Goal: Transaction & Acquisition: Purchase product/service

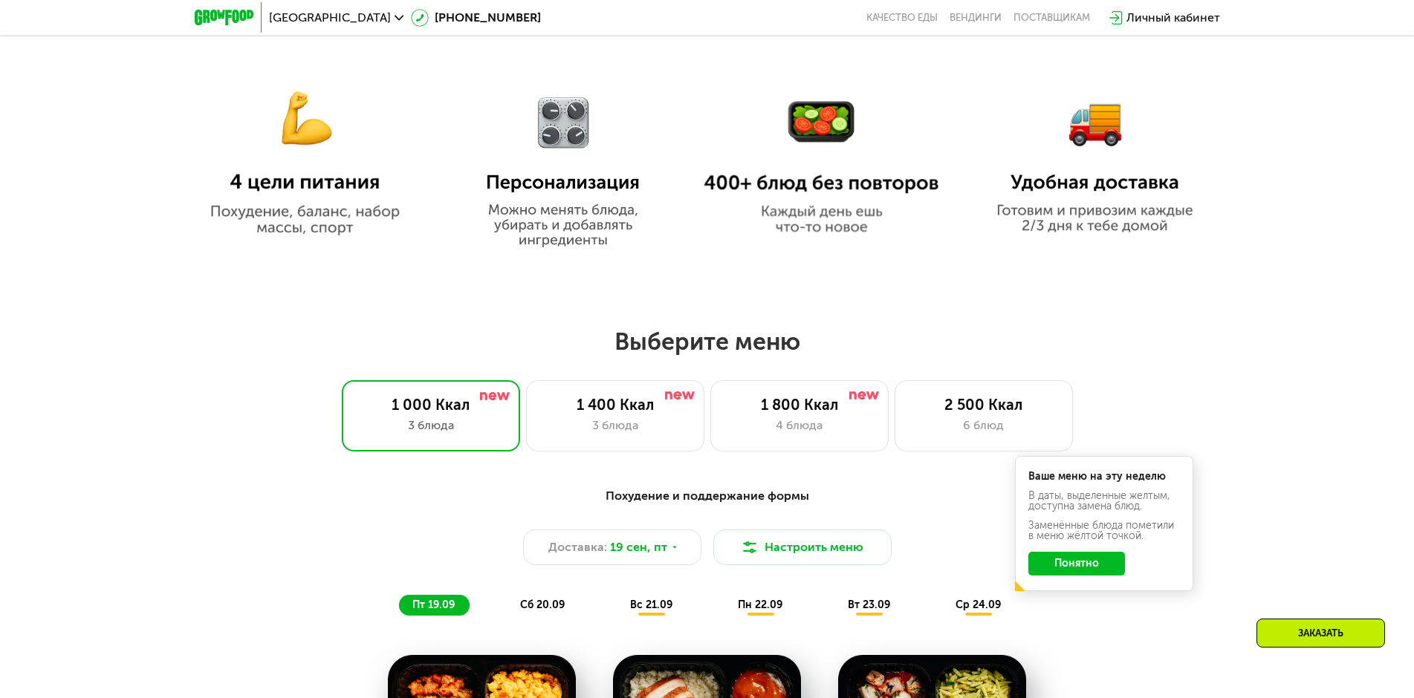
scroll to position [1114, 0]
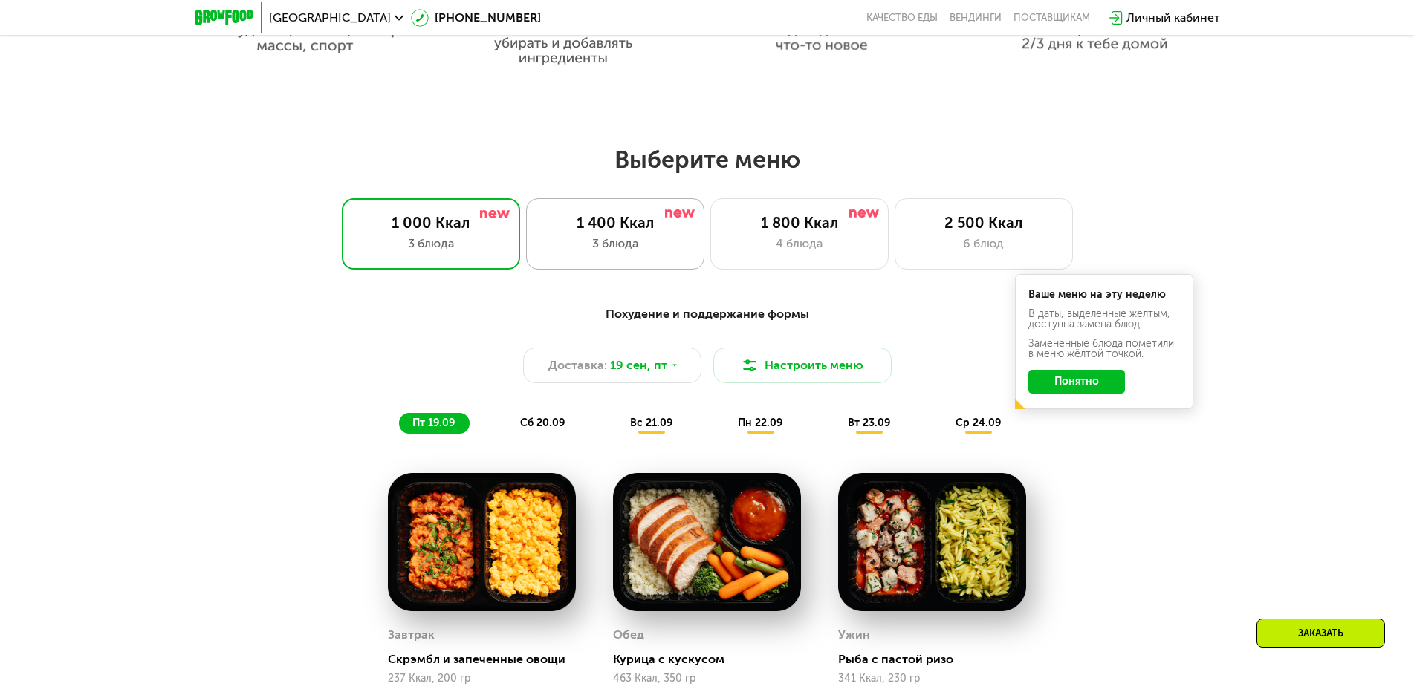
click at [599, 232] on div "1 400 Ккал" at bounding box center [615, 223] width 147 height 18
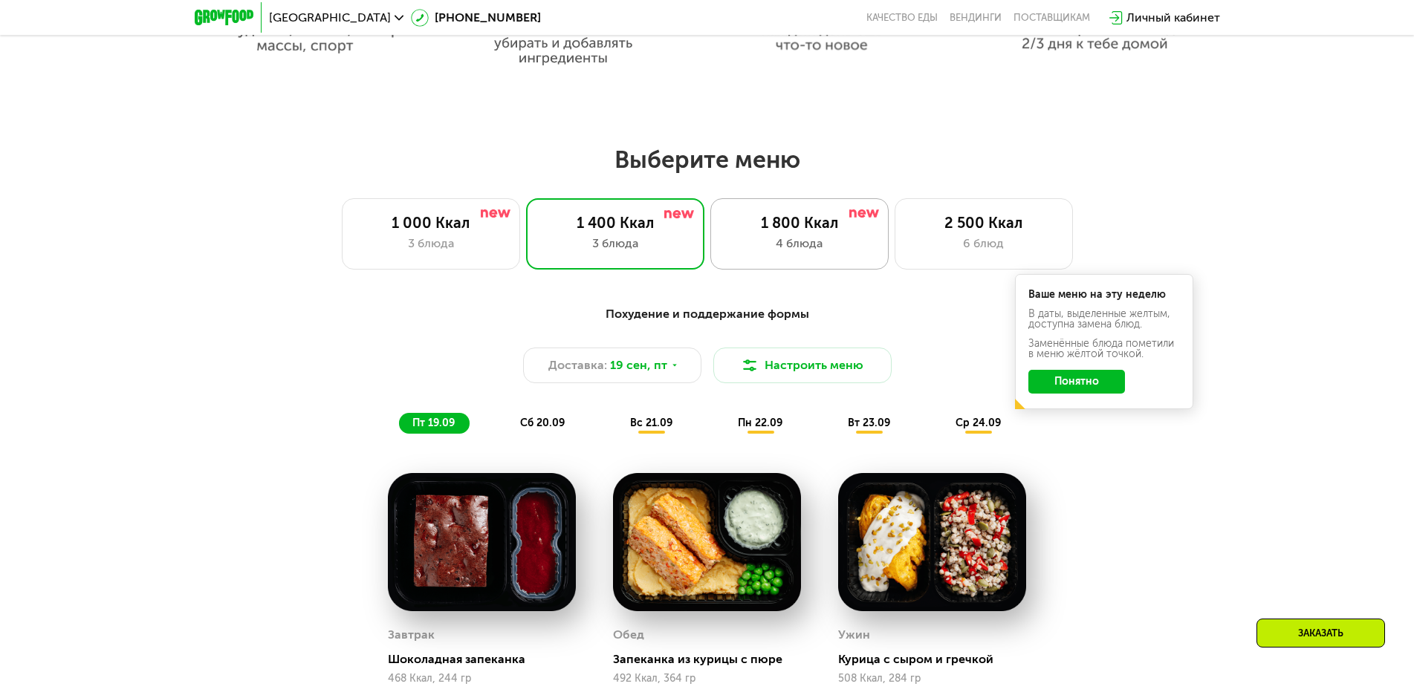
click at [803, 241] on div "4 блюда" at bounding box center [799, 244] width 147 height 18
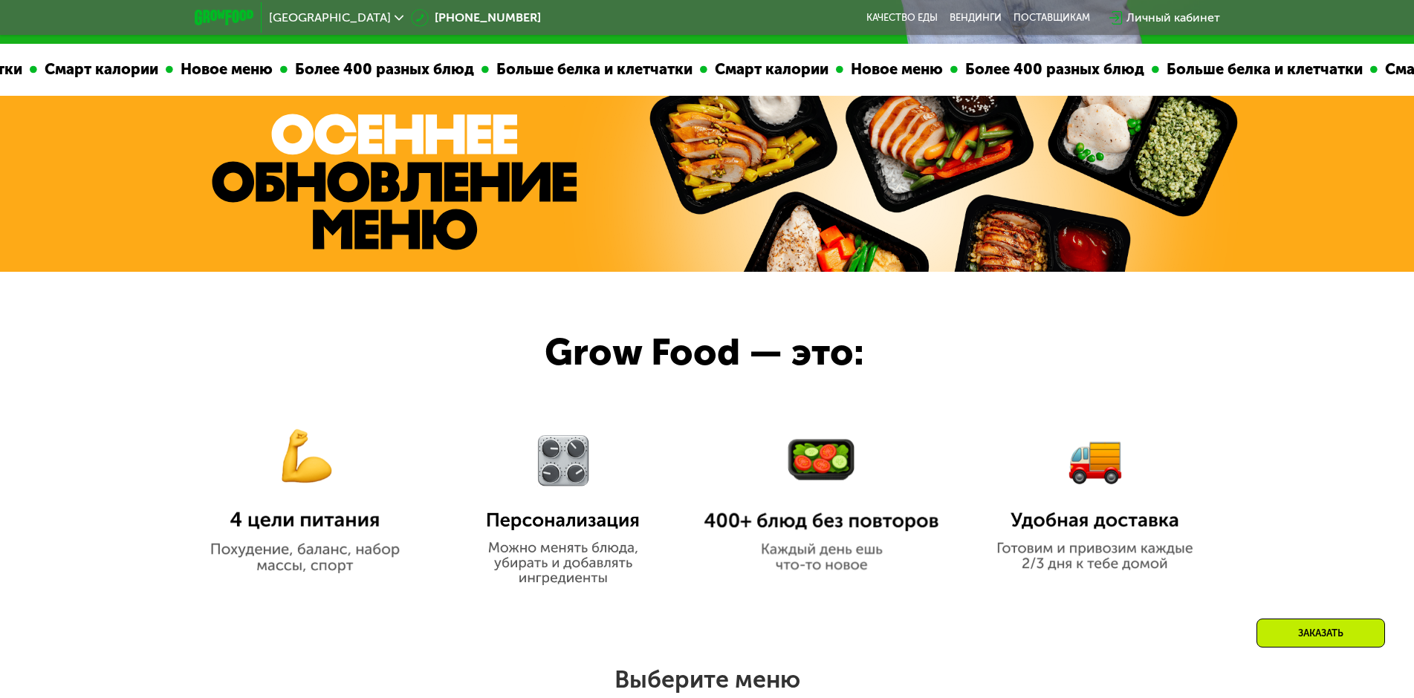
scroll to position [966, 0]
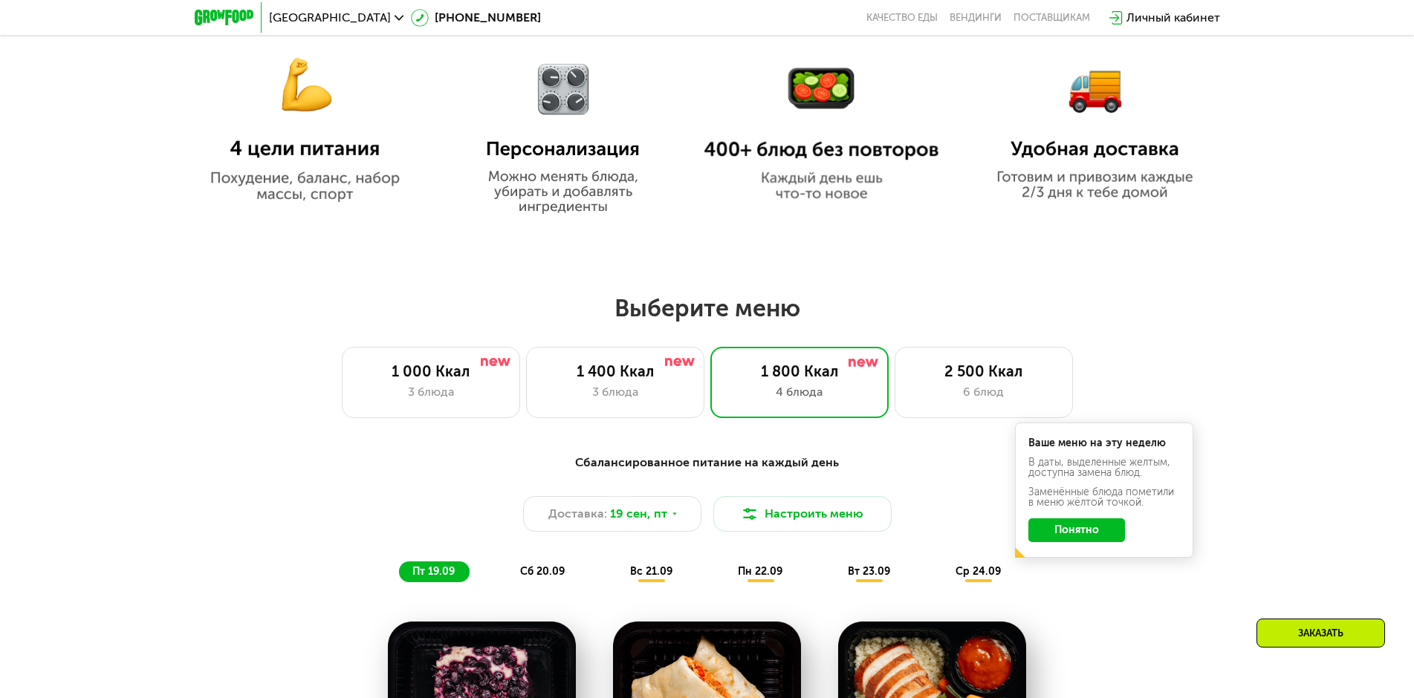
click at [300, 183] on img at bounding box center [304, 116] width 235 height 171
click at [475, 401] on div "3 блюда" at bounding box center [430, 392] width 147 height 18
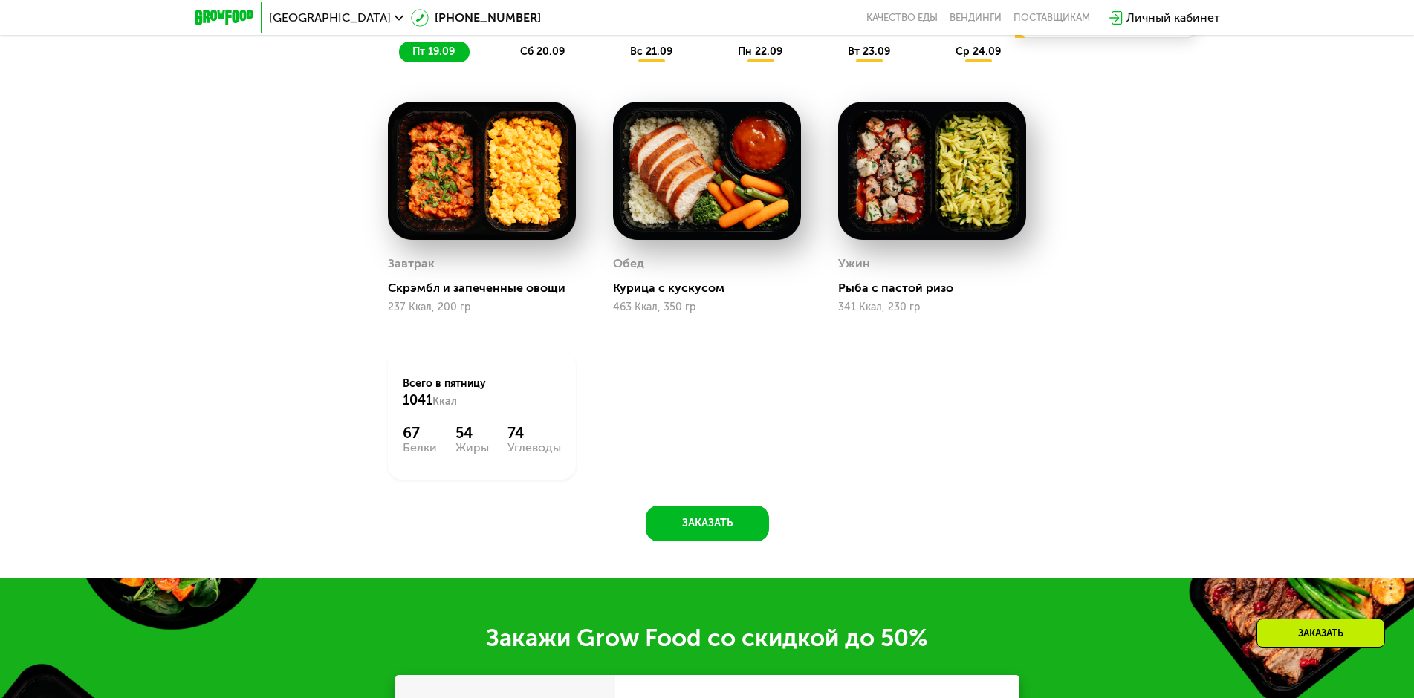
scroll to position [1263, 0]
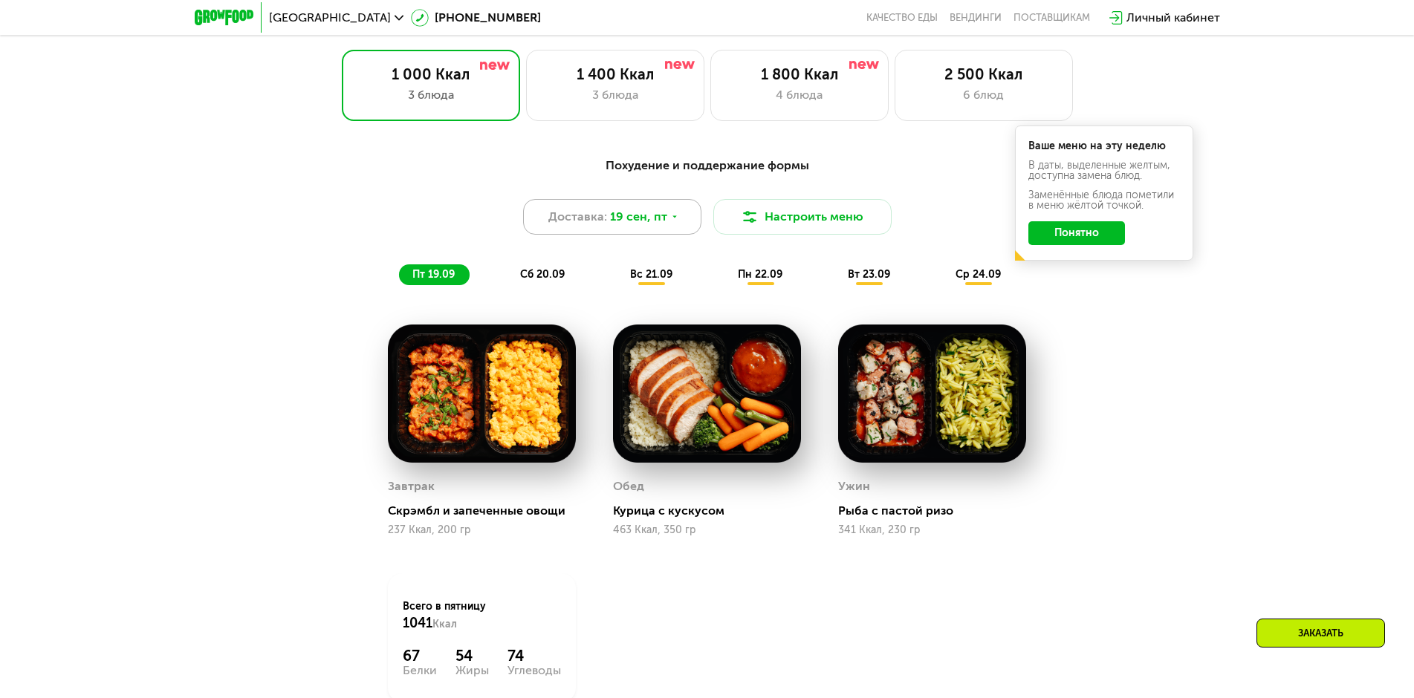
click at [672, 221] on icon at bounding box center [674, 216] width 9 height 9
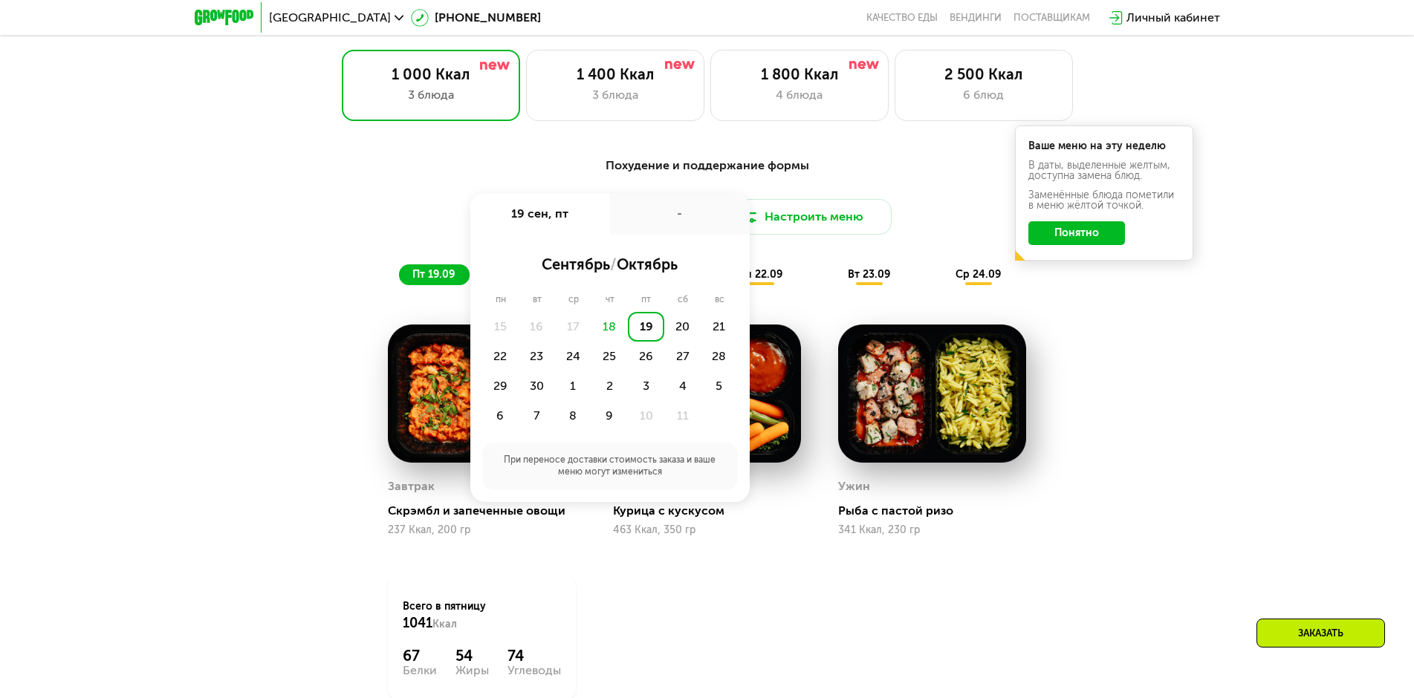
click at [907, 175] on div "Похудение и поддержание формы" at bounding box center [707, 166] width 880 height 19
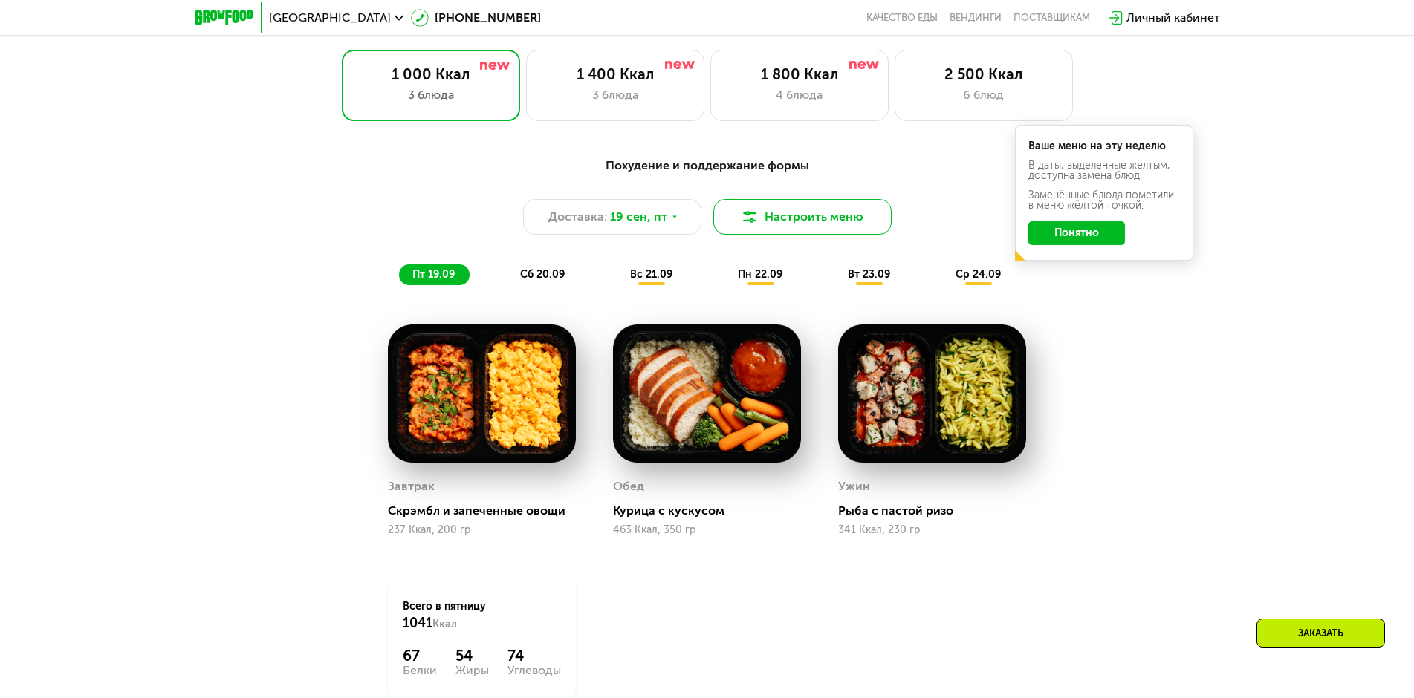
click at [781, 227] on button "Настроить меню" at bounding box center [802, 217] width 178 height 36
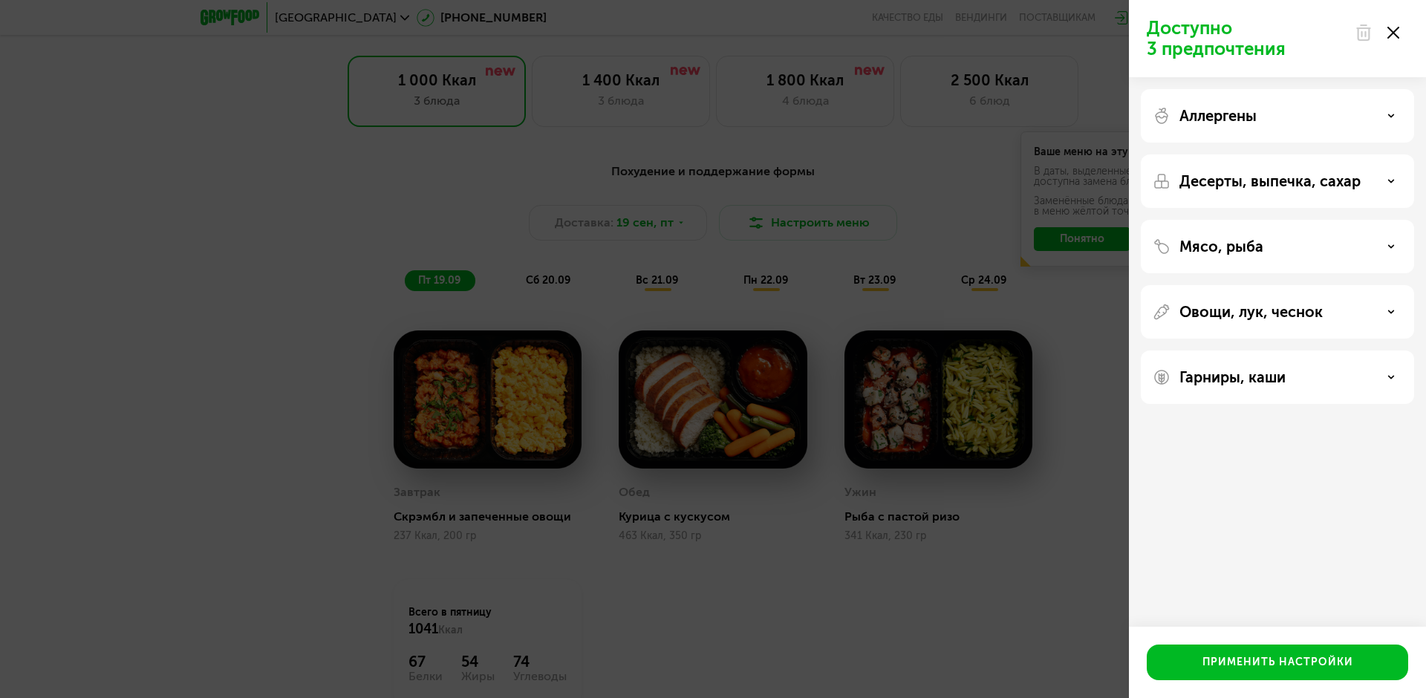
click at [952, 237] on div "Доступно 3 предпочтения Аллергены Десерты, выпечка, сахар Мясо, рыба Овощи, лук…" at bounding box center [713, 349] width 1426 height 698
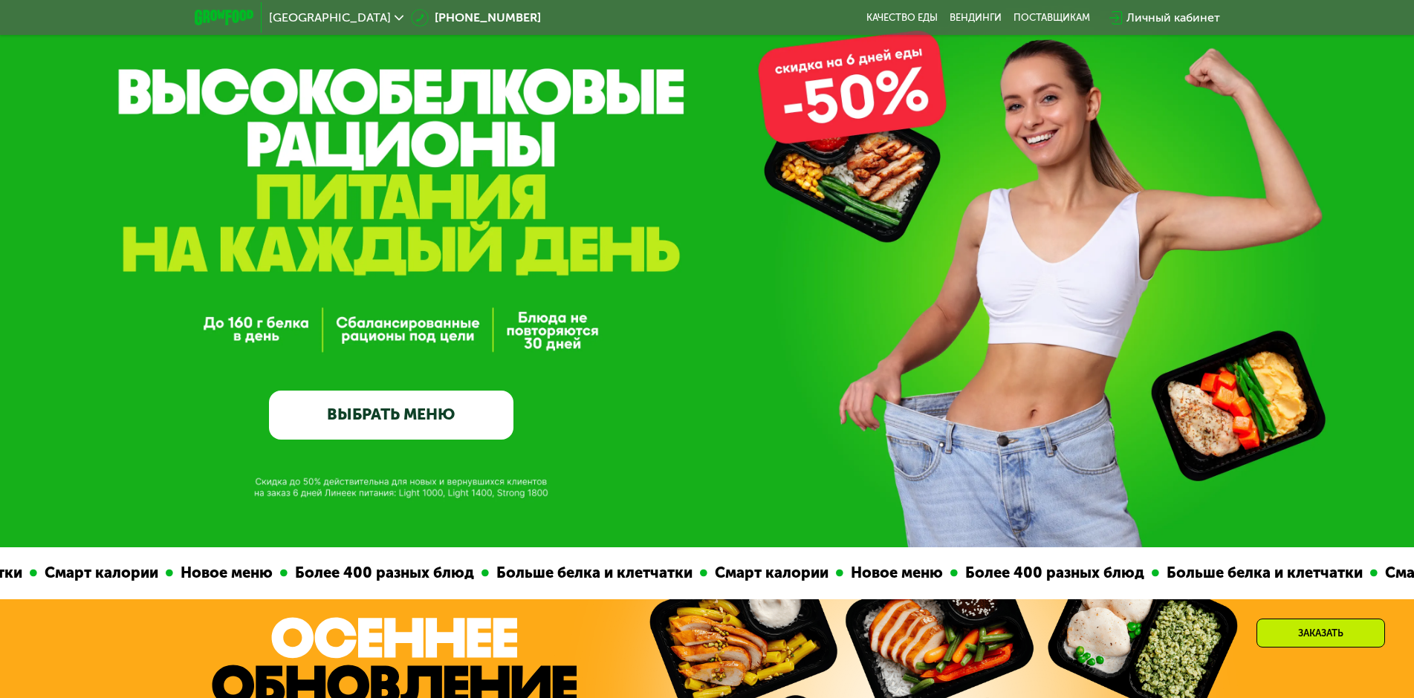
scroll to position [74, 0]
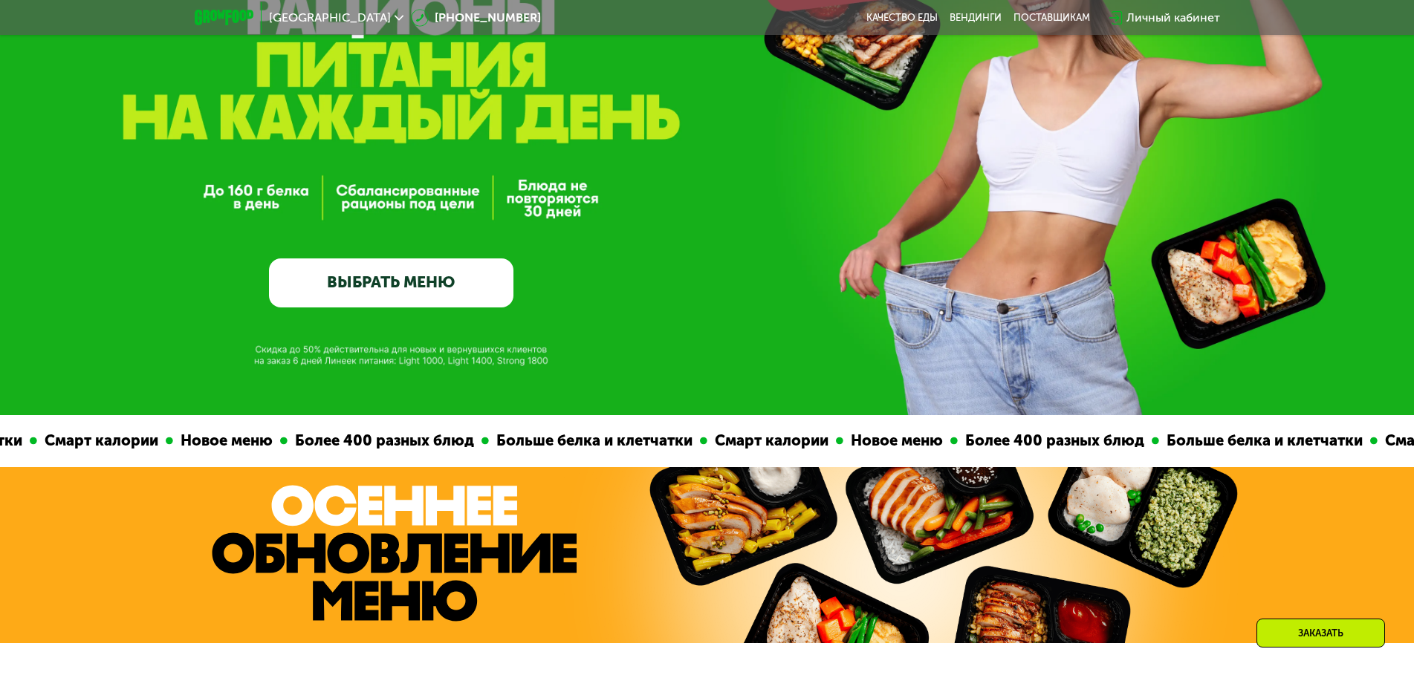
scroll to position [297, 0]
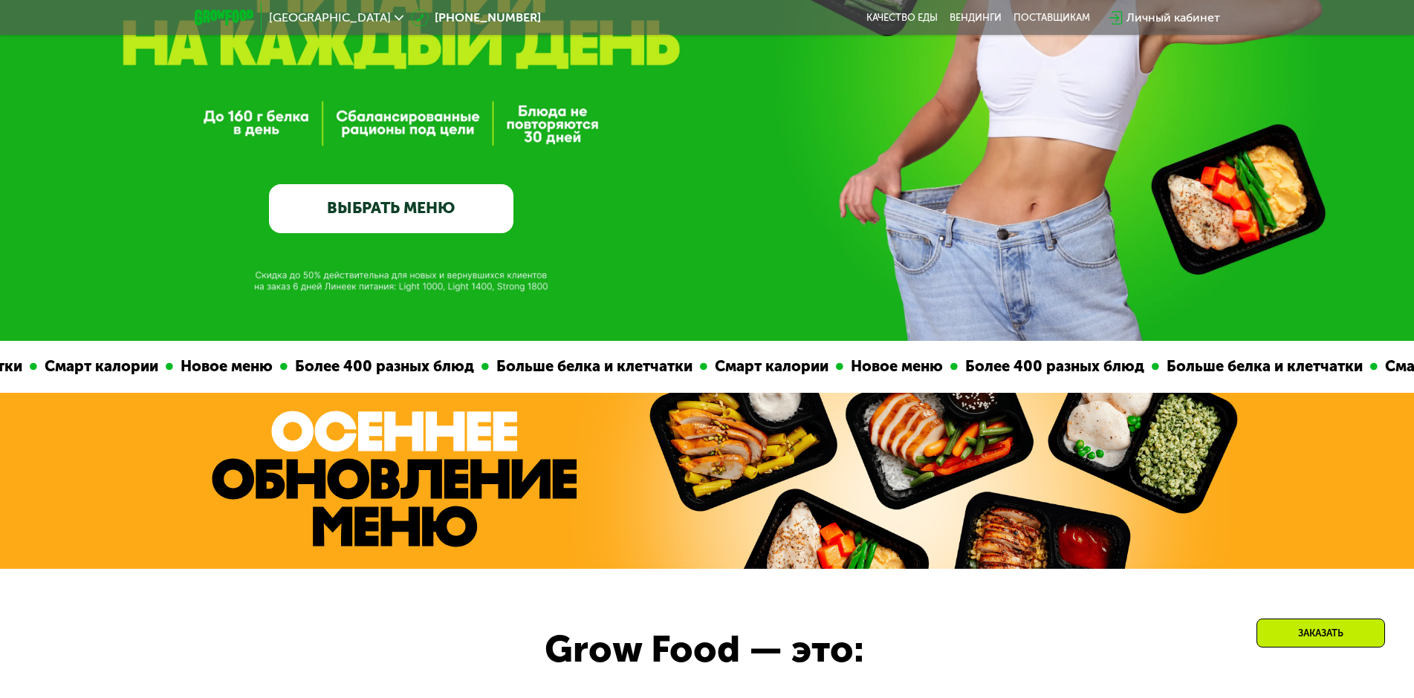
click at [397, 213] on link "ВЫБРАТЬ МЕНЮ" at bounding box center [391, 208] width 244 height 49
click at [416, 212] on link "ВЫБРАТЬ МЕНЮ" at bounding box center [391, 208] width 244 height 49
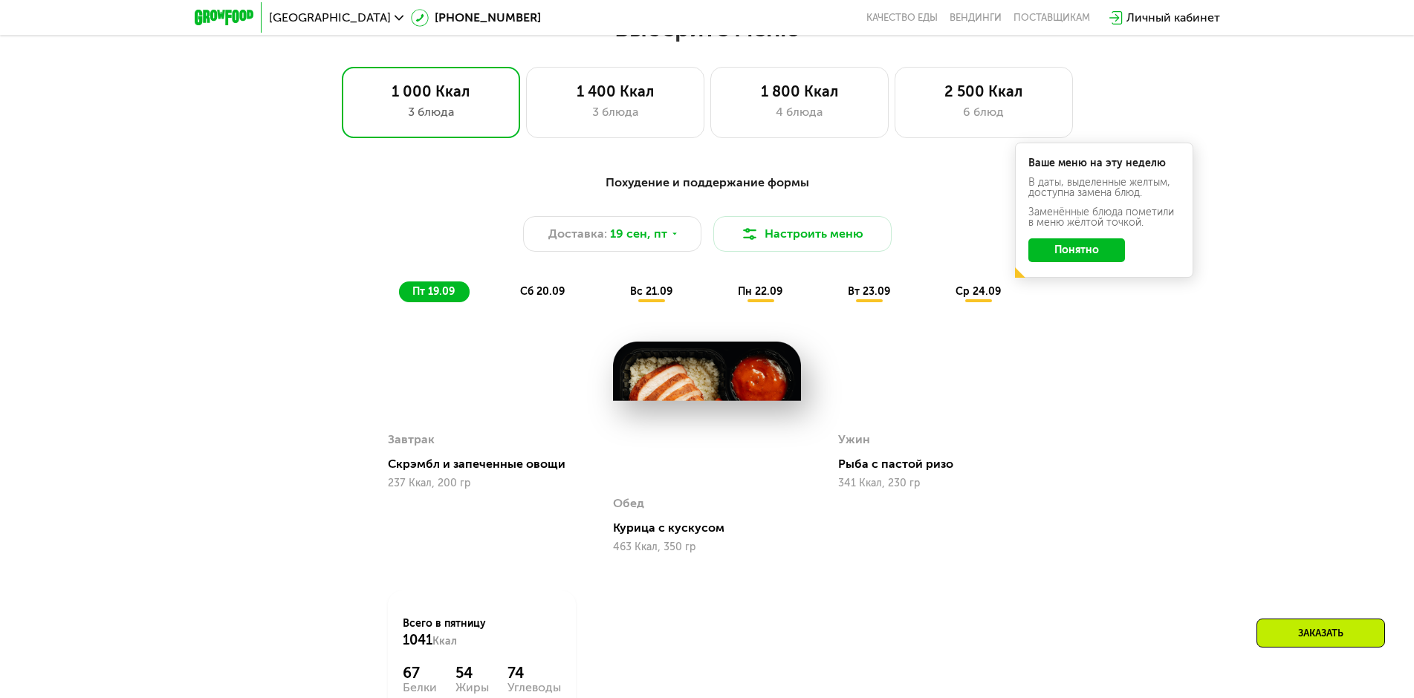
scroll to position [1229, 0]
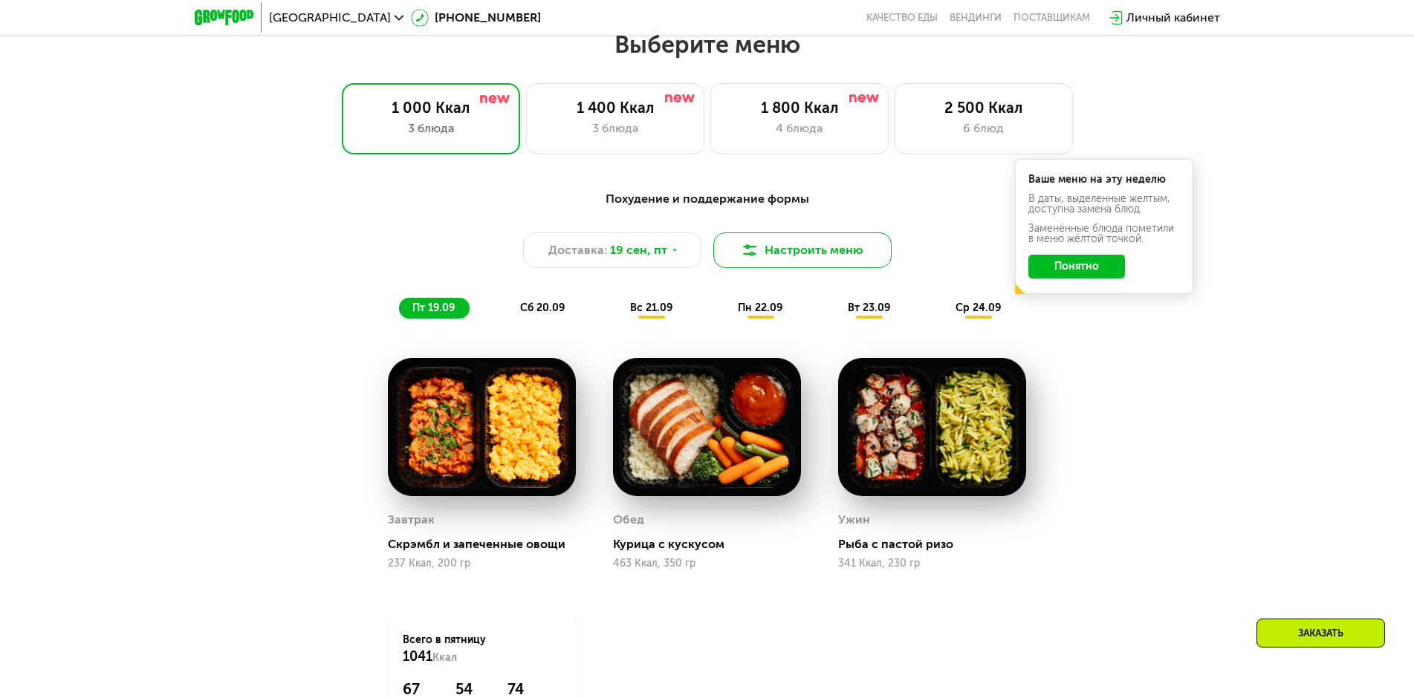
click at [790, 254] on button "Настроить меню" at bounding box center [802, 251] width 178 height 36
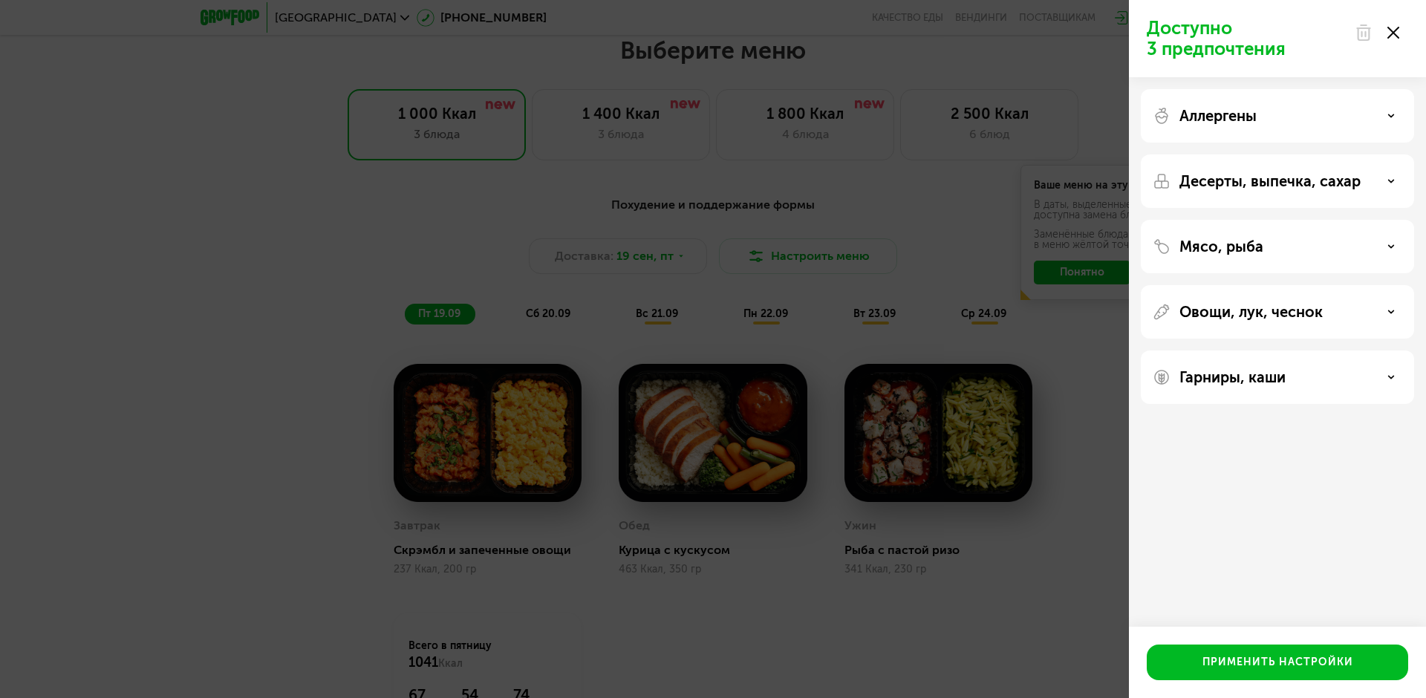
click at [1394, 33] on use at bounding box center [1394, 33] width 12 height 12
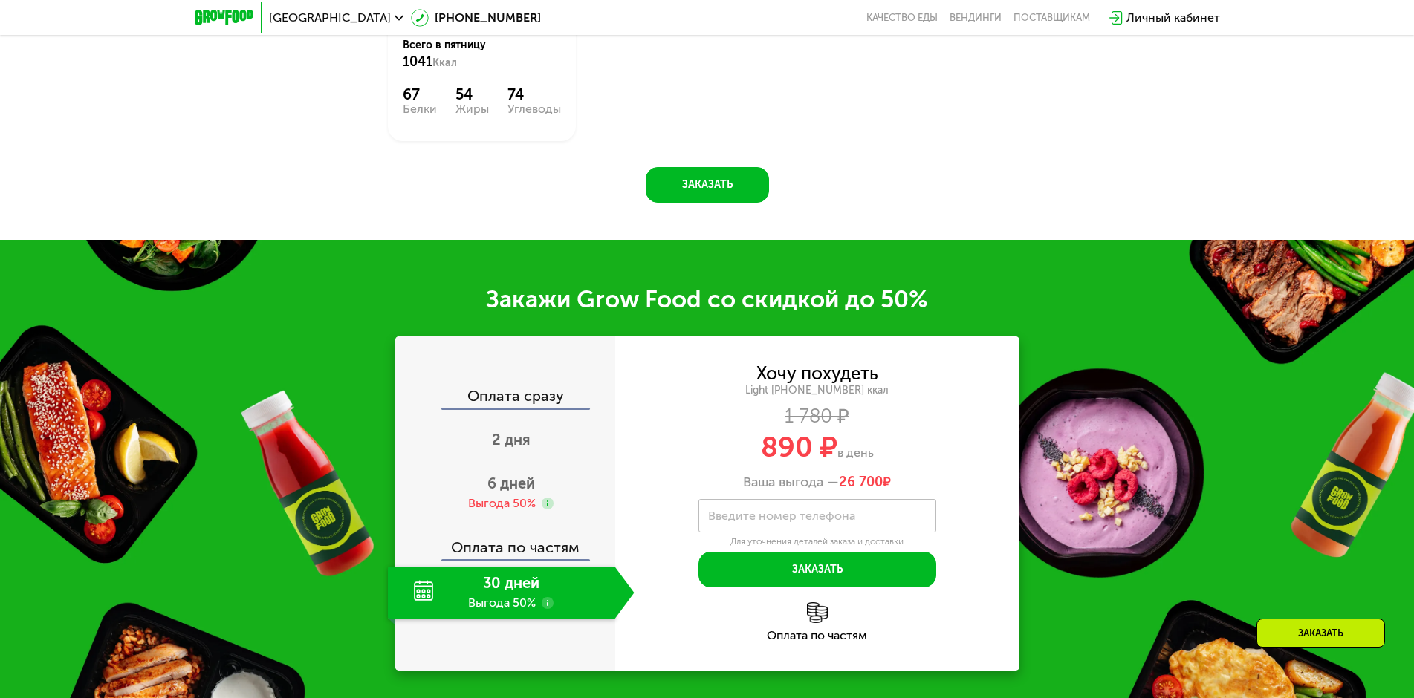
scroll to position [1972, 0]
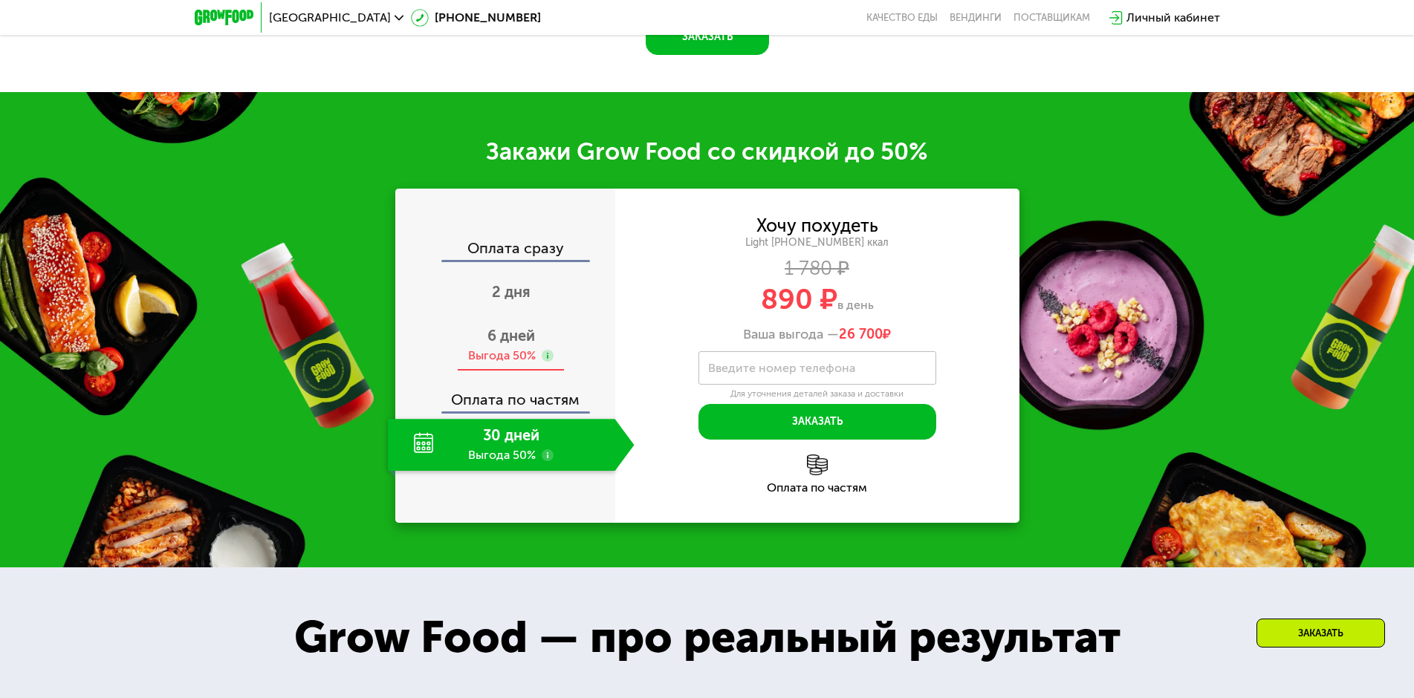
click at [547, 362] on use at bounding box center [548, 356] width 12 height 12
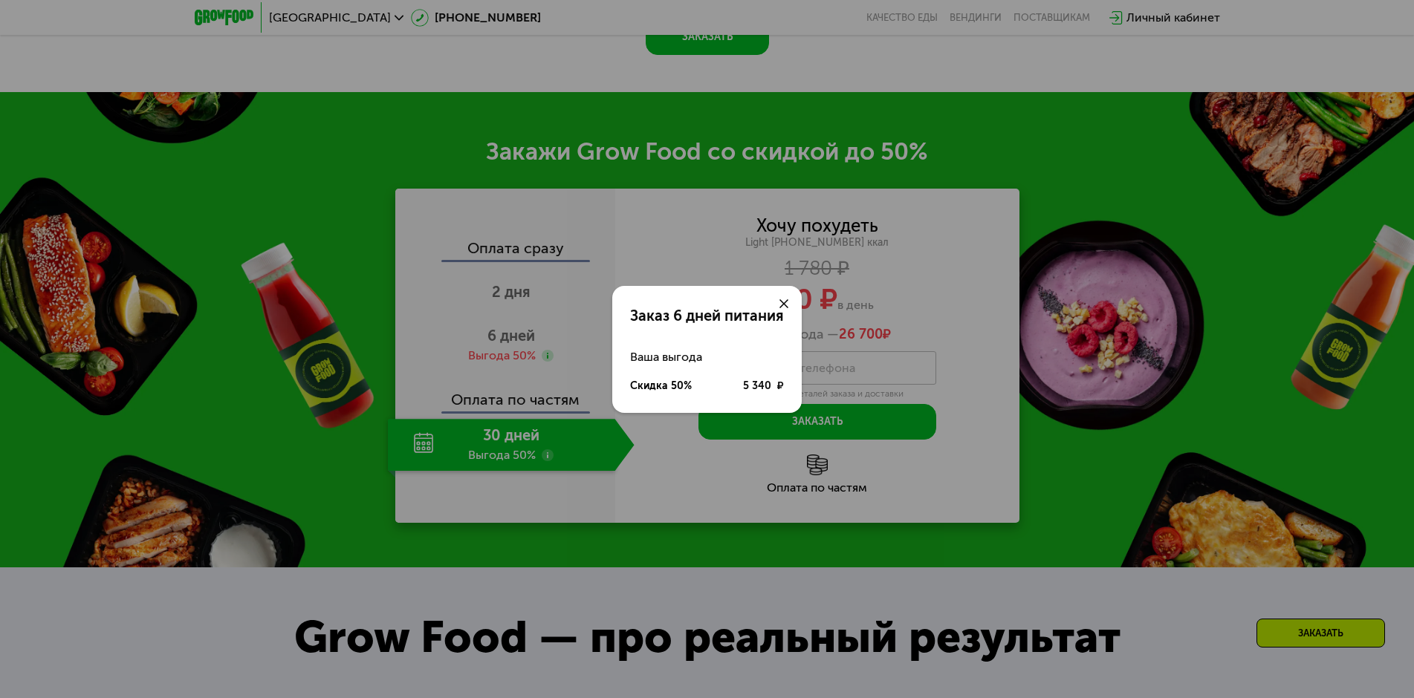
click at [513, 400] on div "Заказ 6 дней питания Ваша выгода Скидка 50% 5 340 ₽" at bounding box center [707, 349] width 1414 height 698
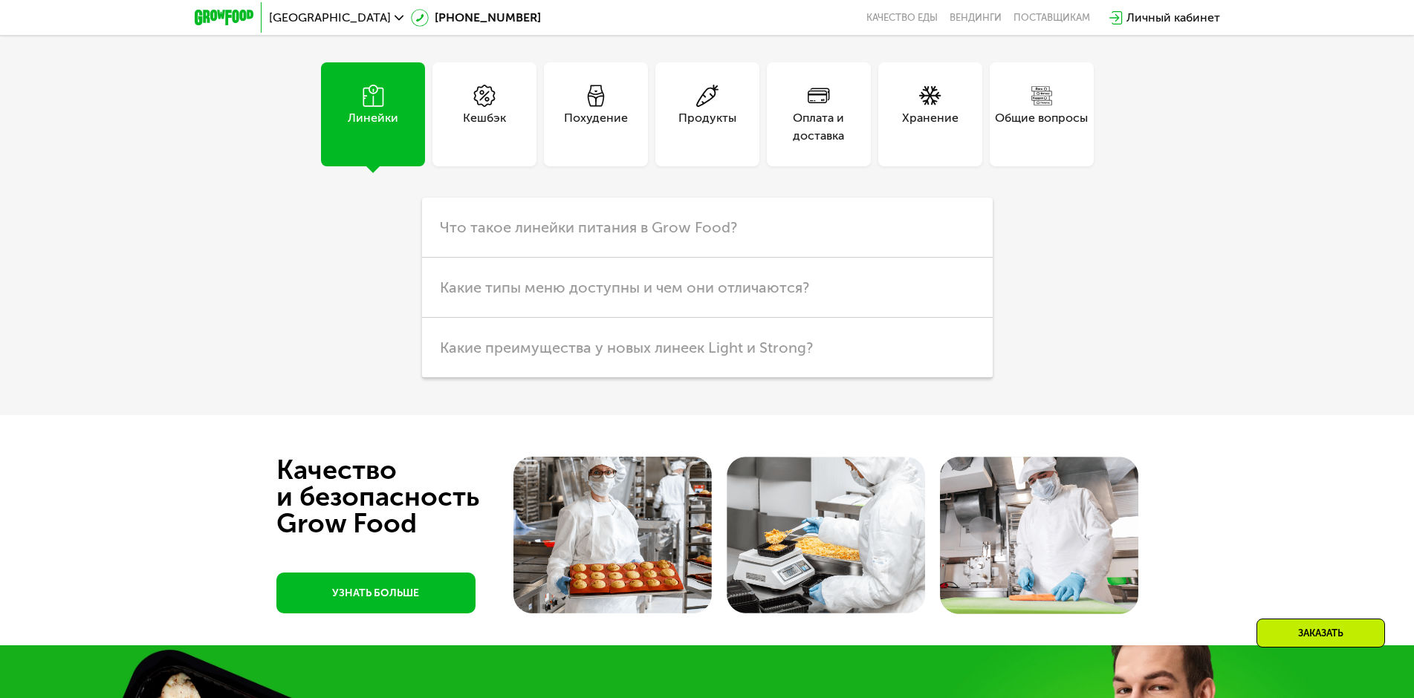
scroll to position [4424, 0]
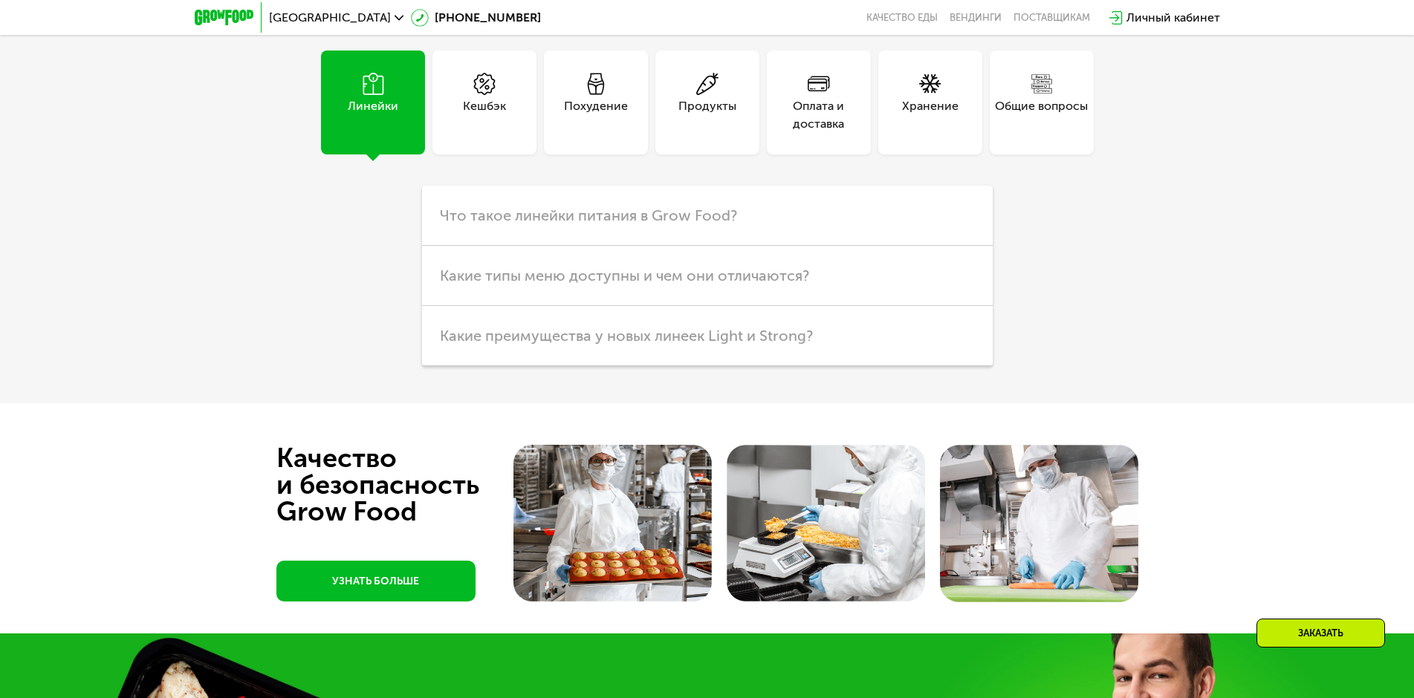
click at [491, 88] on icon at bounding box center [484, 84] width 22 height 22
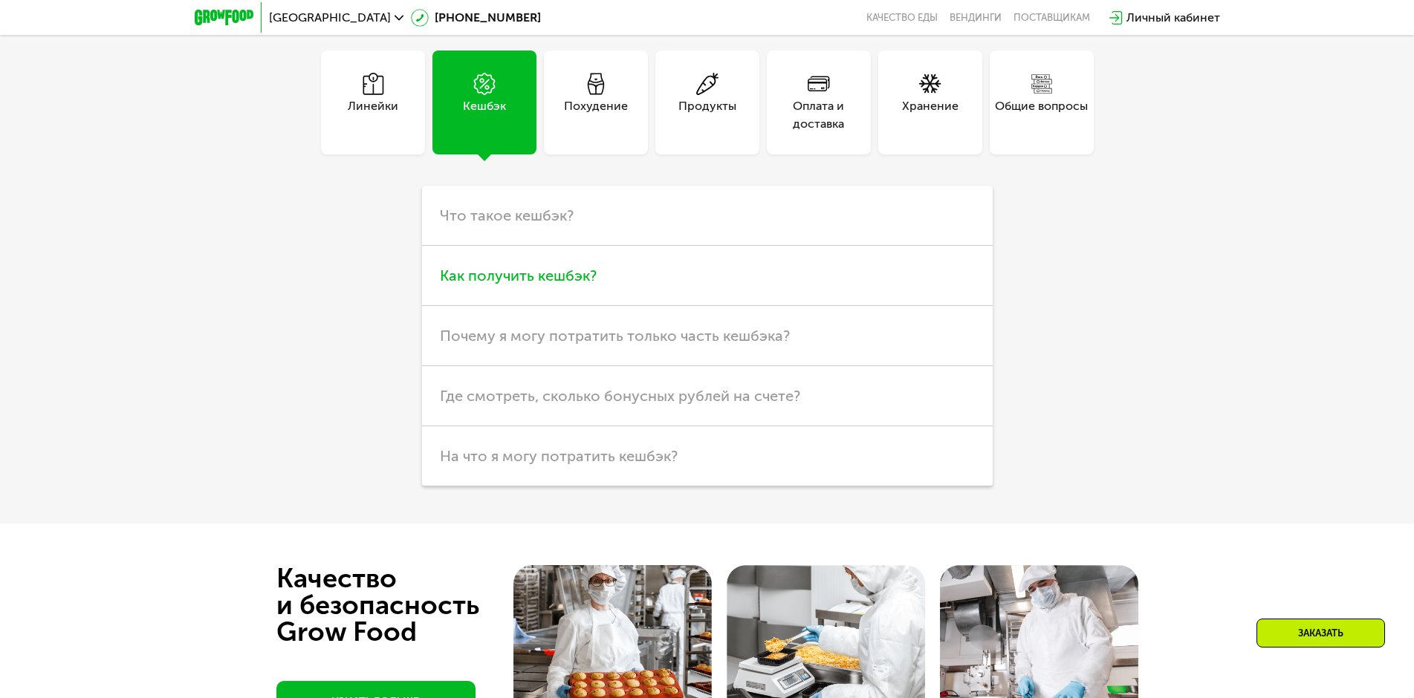
click at [559, 281] on span "Как получить кешбэк?" at bounding box center [518, 276] width 157 height 18
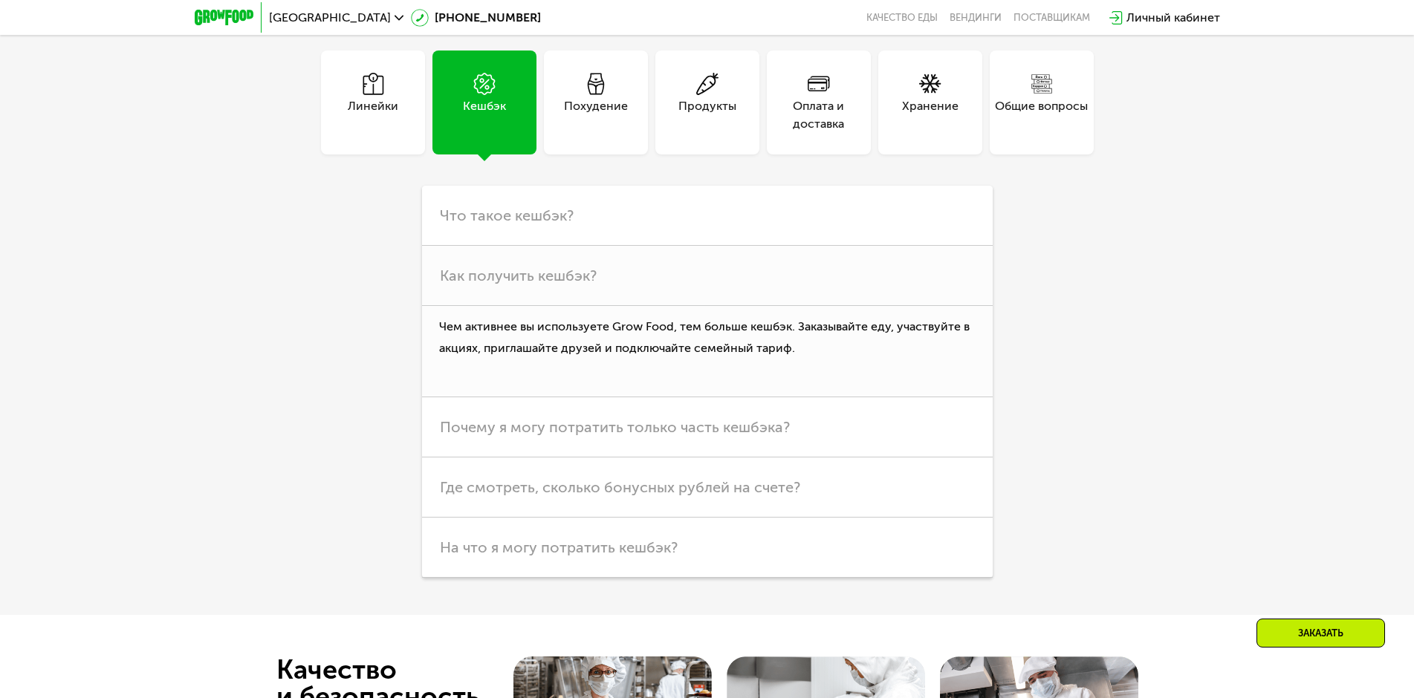
click at [919, 97] on div "Хранение" at bounding box center [930, 115] width 56 height 36
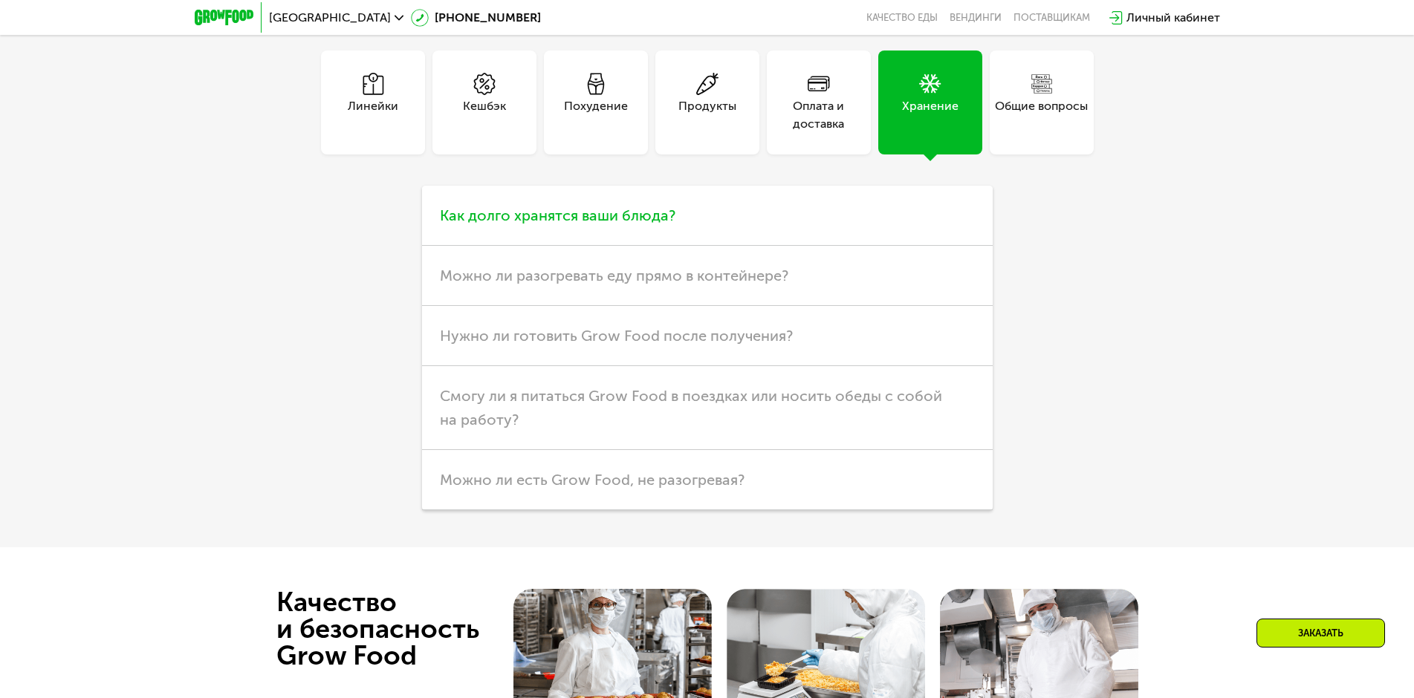
click at [778, 235] on h3 "Как долго хранятся ваши блюда?" at bounding box center [707, 216] width 570 height 60
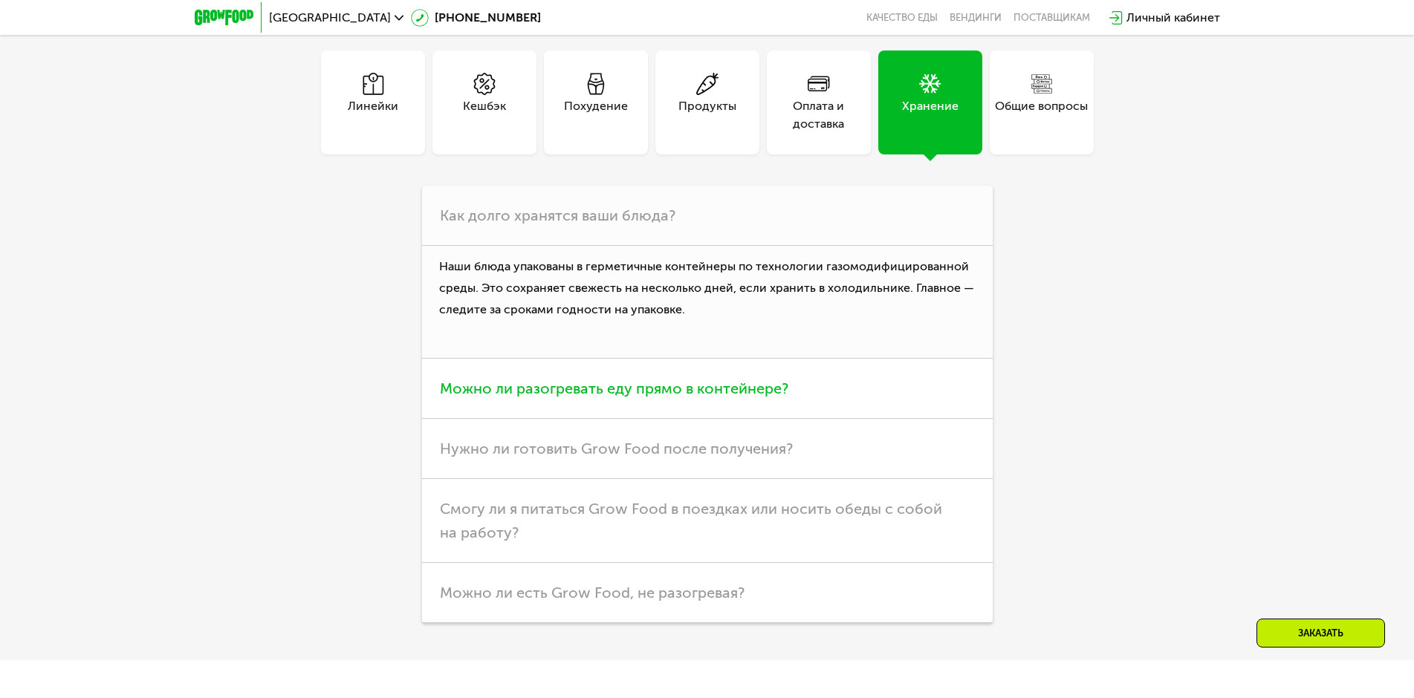
click at [709, 389] on span "Можно ли разогревать еду прямо в контейнере?" at bounding box center [614, 389] width 348 height 18
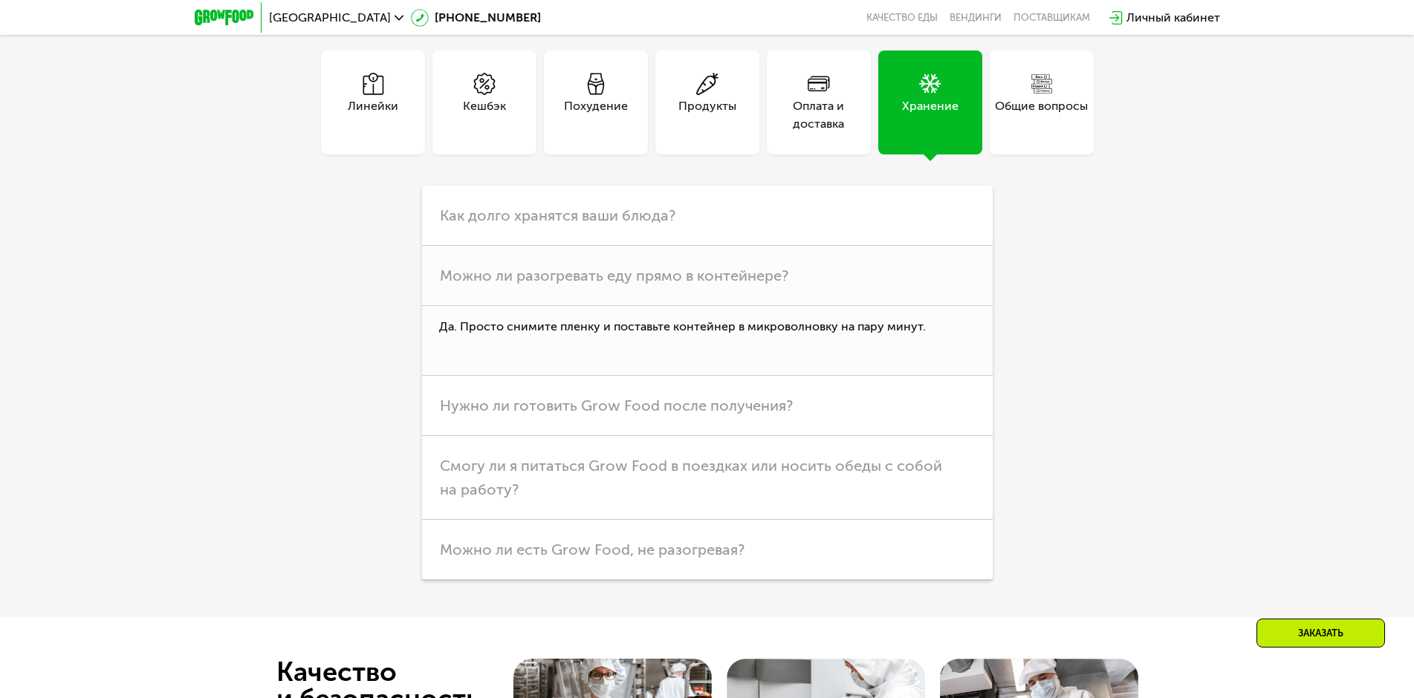
click at [1041, 97] on div "Общие вопросы" at bounding box center [1041, 115] width 93 height 36
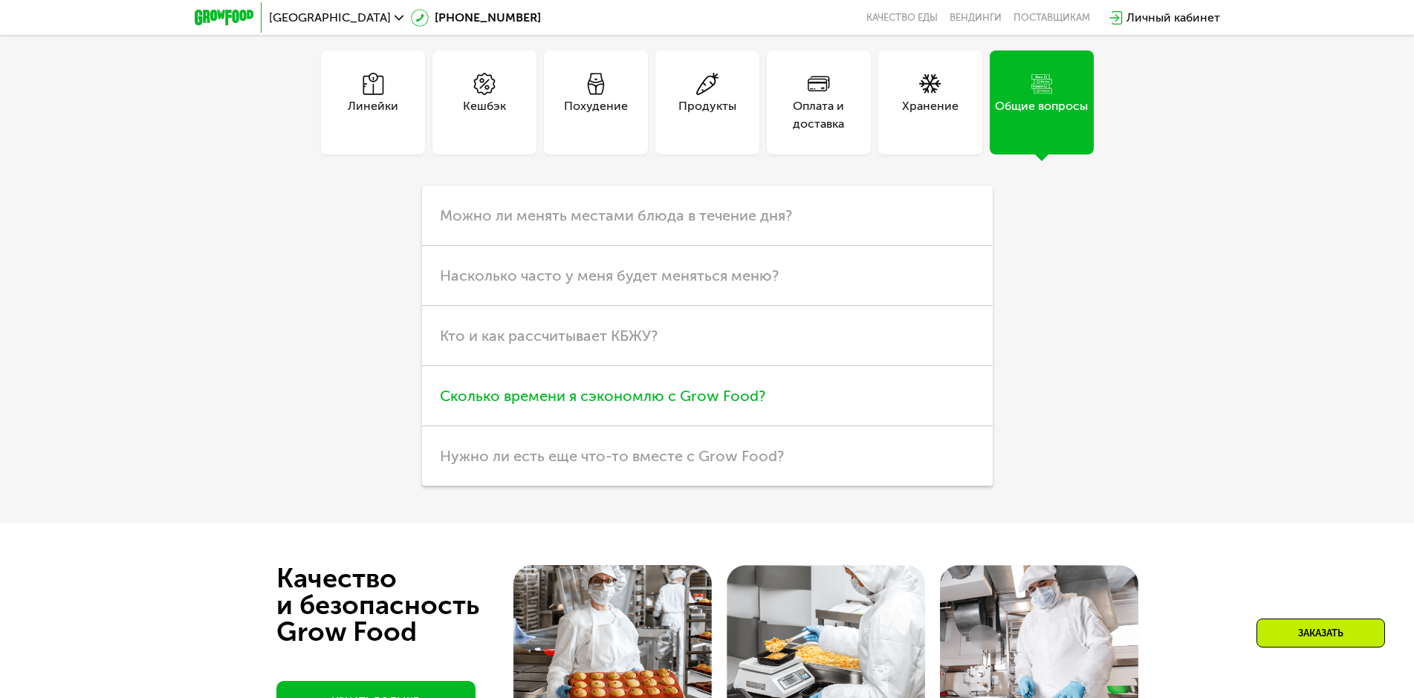
click at [620, 405] on span "Сколько времени я сэкономлю с Grow Food?" at bounding box center [602, 396] width 325 height 18
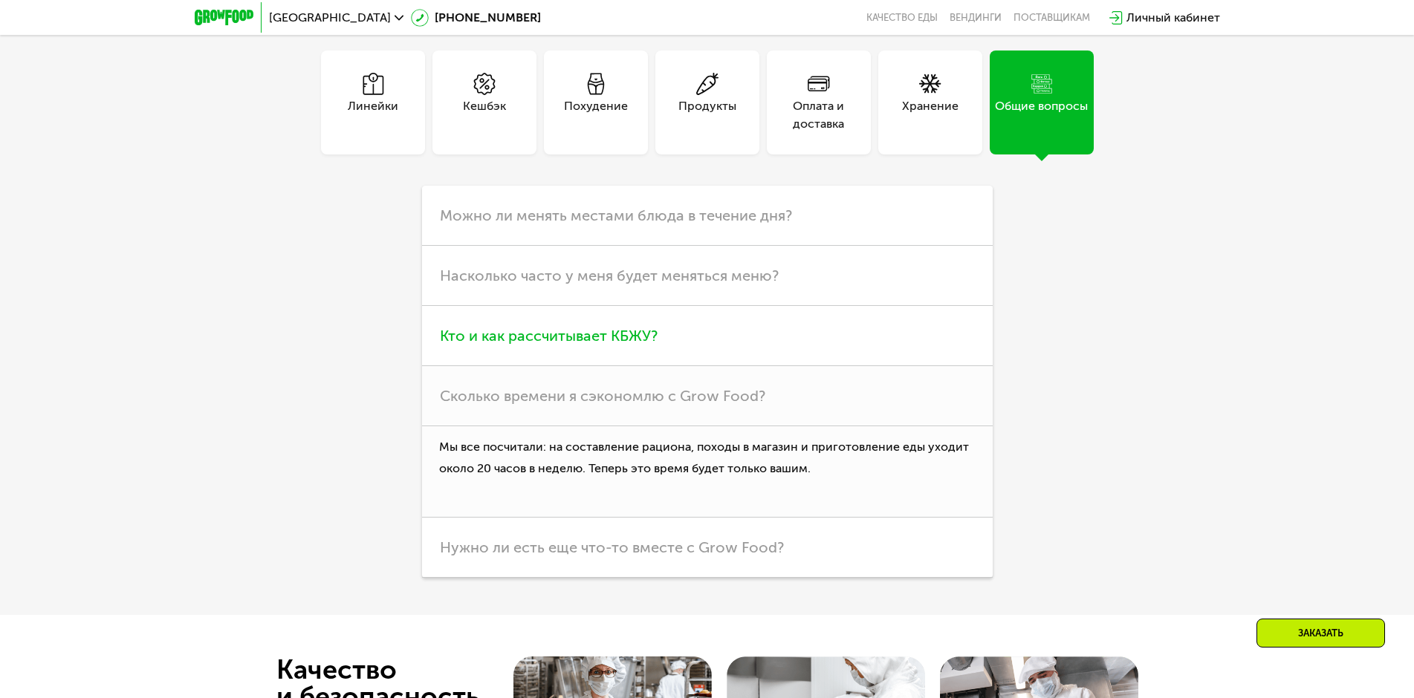
click at [627, 345] on span "Кто и как рассчитывает КБЖУ?" at bounding box center [549, 336] width 218 height 18
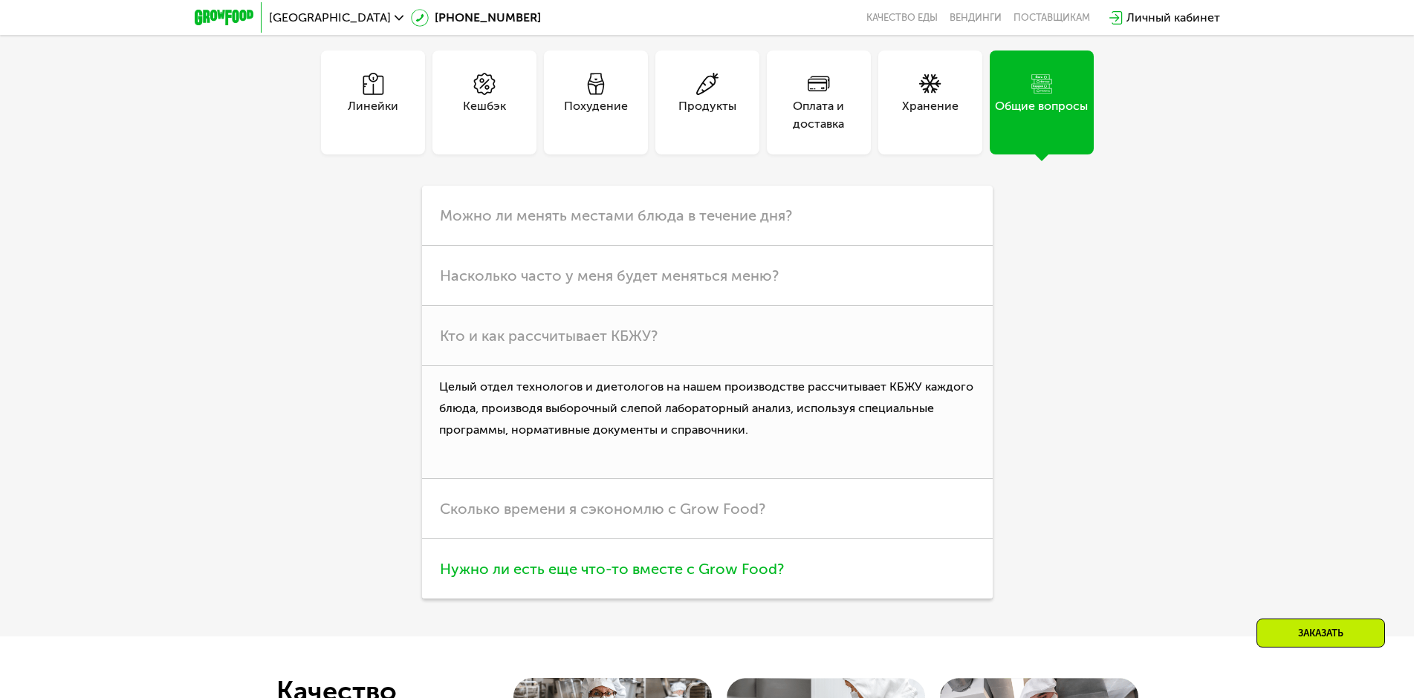
click at [637, 568] on span "Нужно ли есть еще что-то вместе с Grow Food?" at bounding box center [612, 569] width 344 height 18
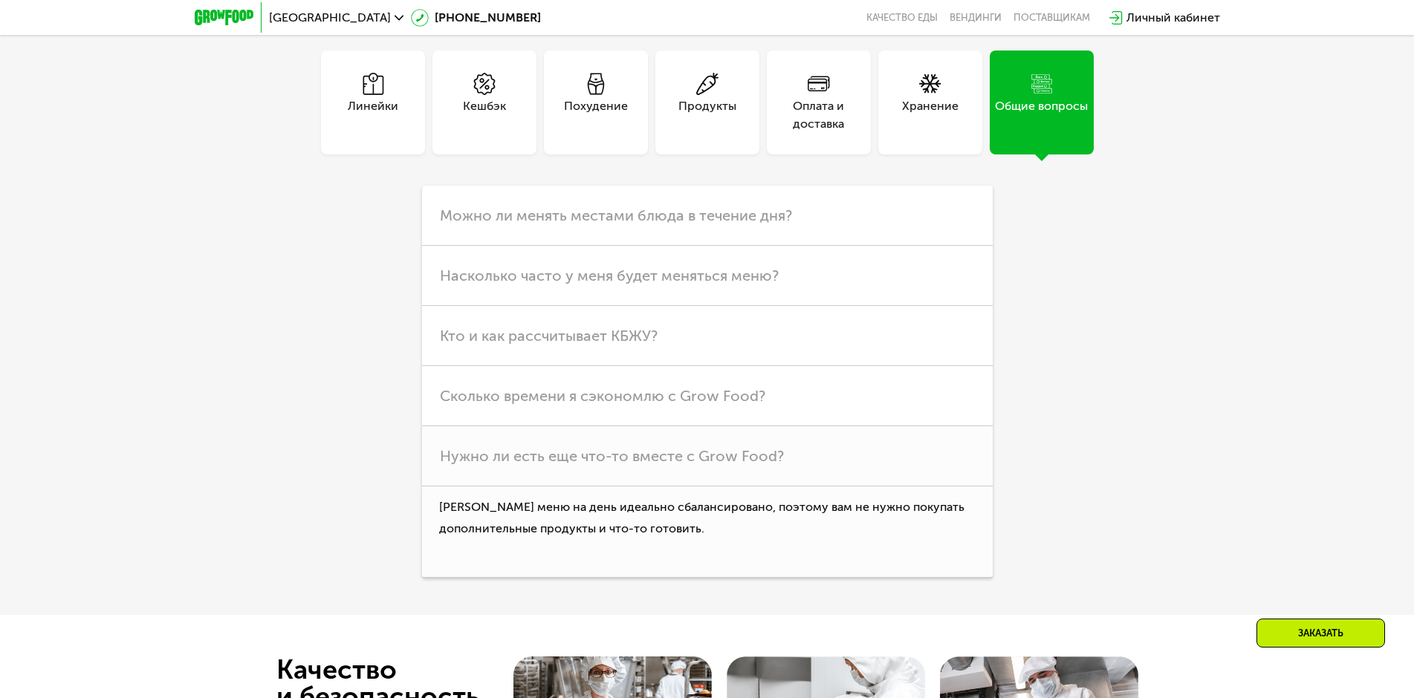
click at [821, 105] on div "Оплата и доставка" at bounding box center [819, 115] width 104 height 36
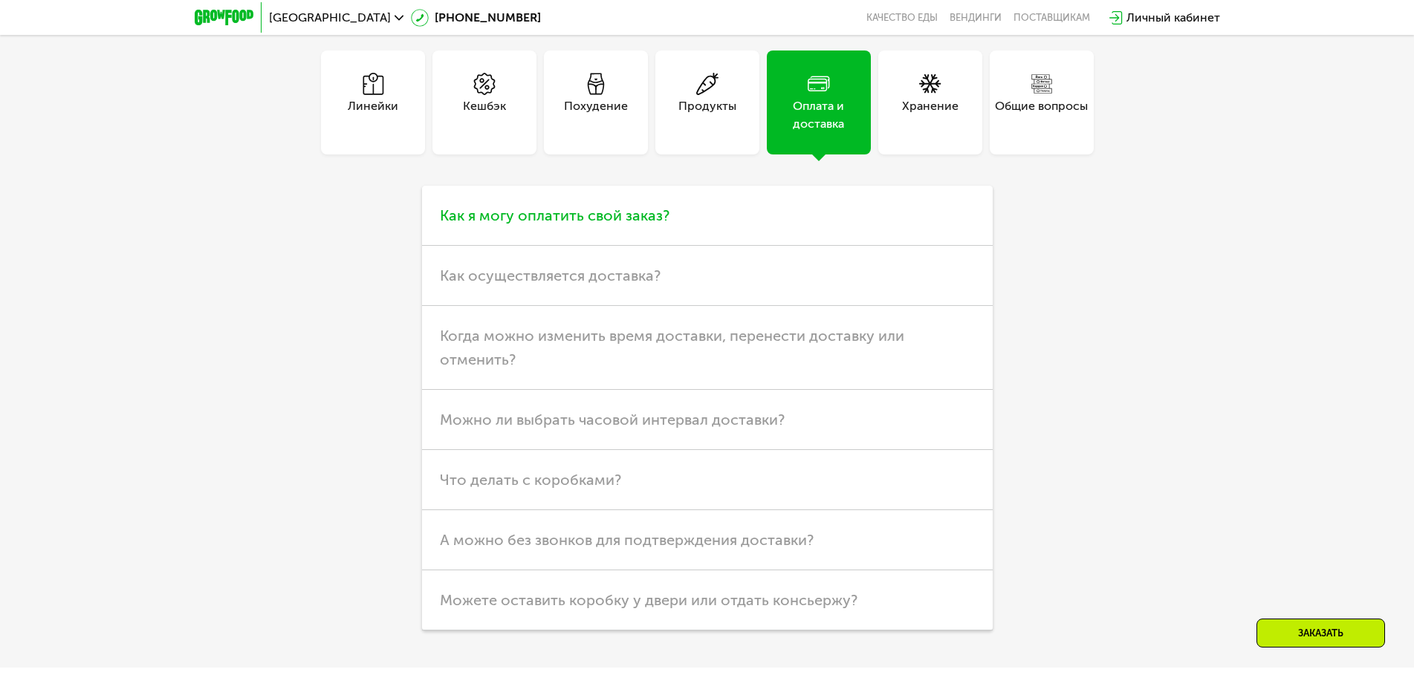
click at [692, 225] on h3 "Как я могу оплатить свой заказ?" at bounding box center [707, 216] width 570 height 60
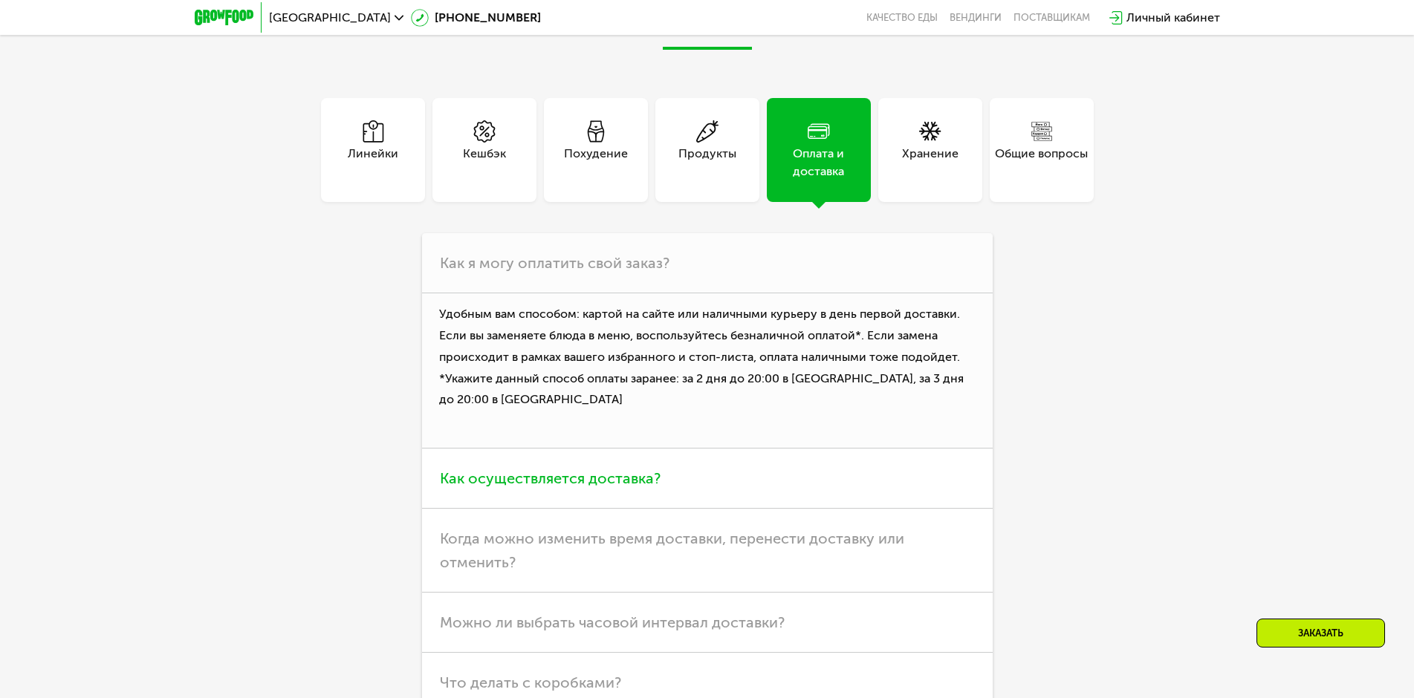
scroll to position [4349, 0]
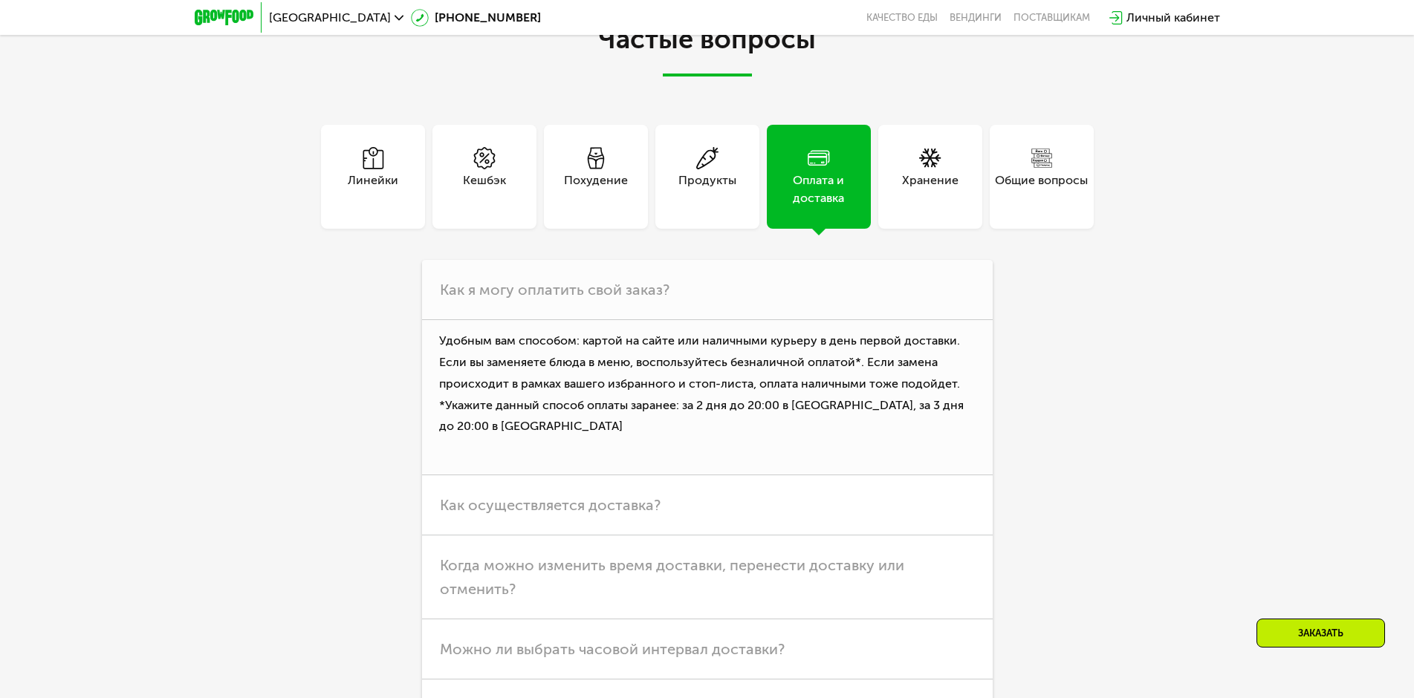
click at [606, 165] on icon at bounding box center [596, 158] width 22 height 22
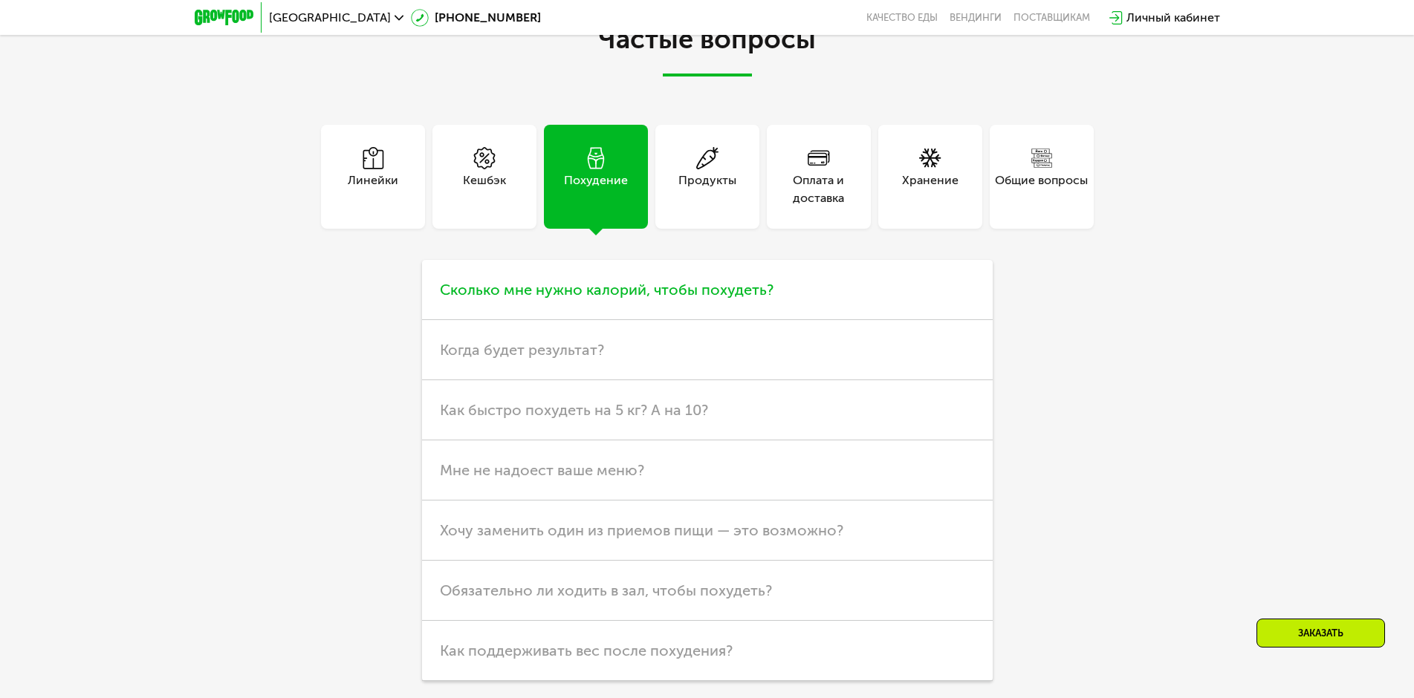
click at [659, 293] on span "Сколько мне нужно калорий, чтобы похудеть?" at bounding box center [607, 290] width 334 height 18
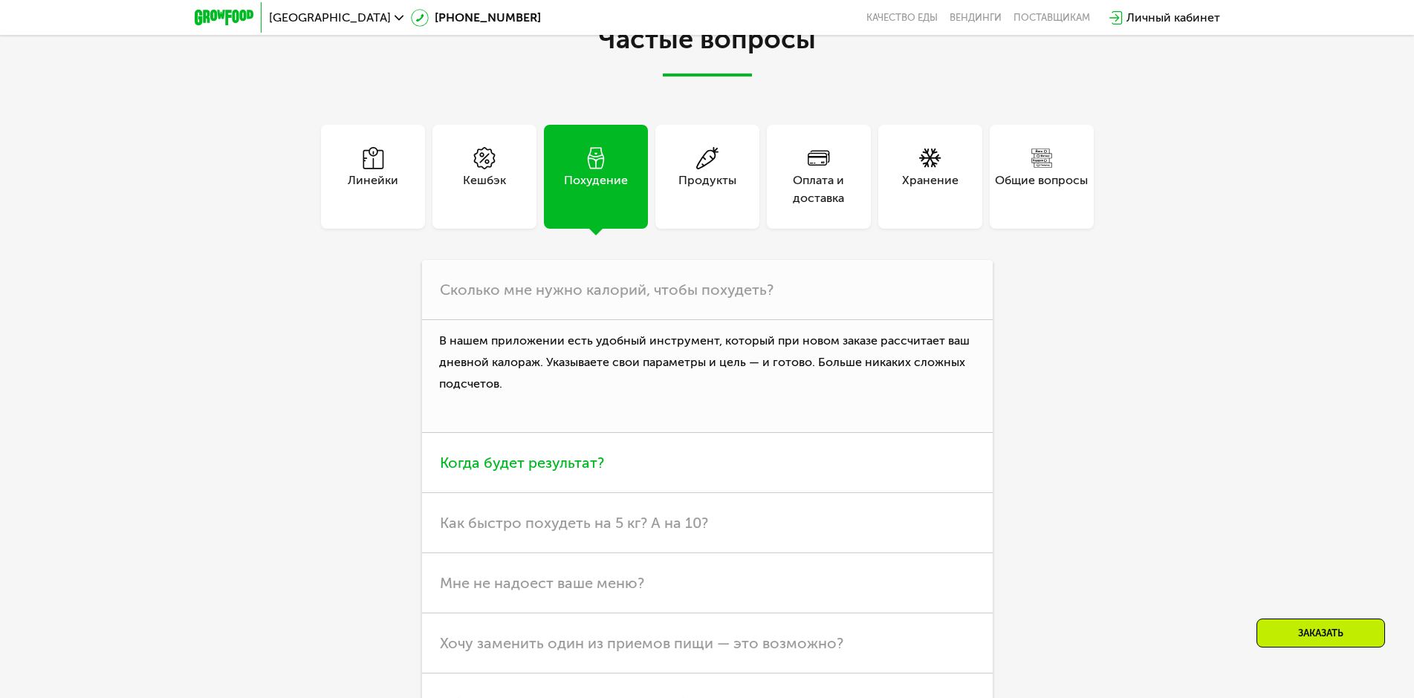
click at [608, 472] on h3 "Когда будет результат?" at bounding box center [707, 463] width 570 height 60
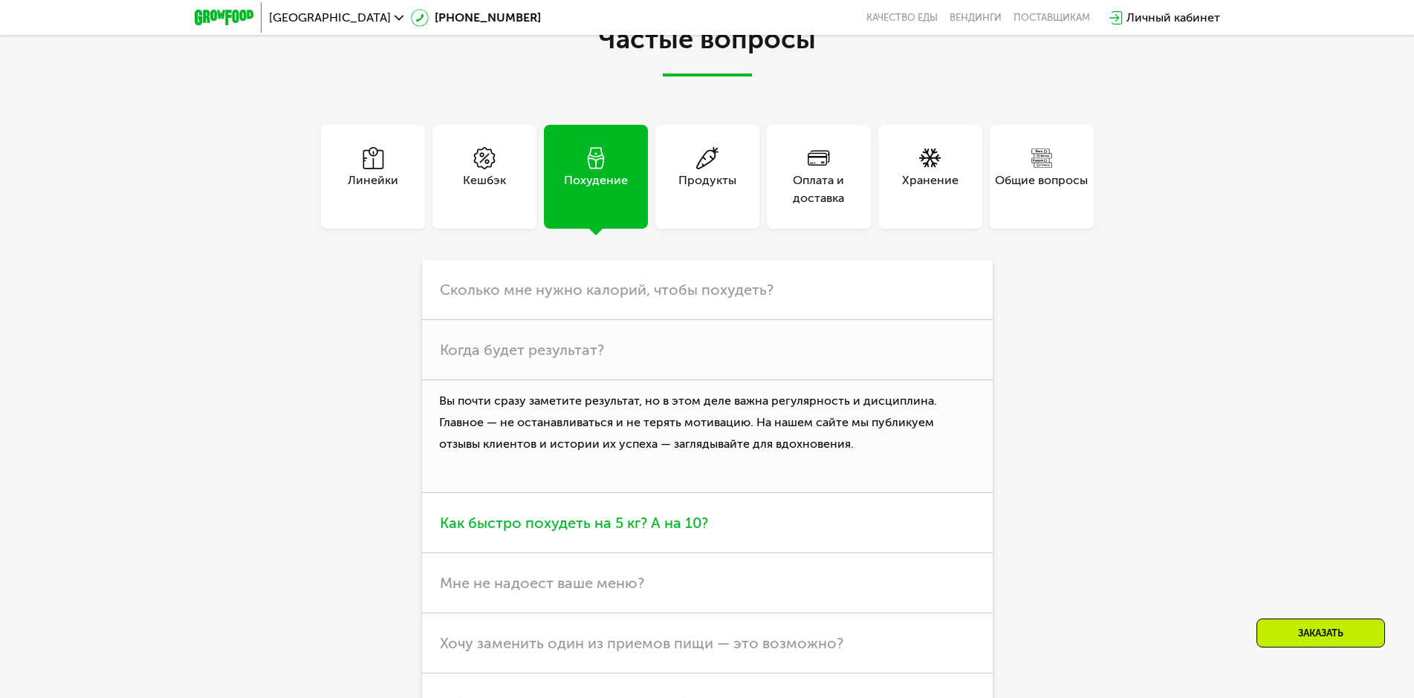
click at [610, 532] on span "Как быстро похудеть на 5 кг? А на 10?" at bounding box center [574, 523] width 268 height 18
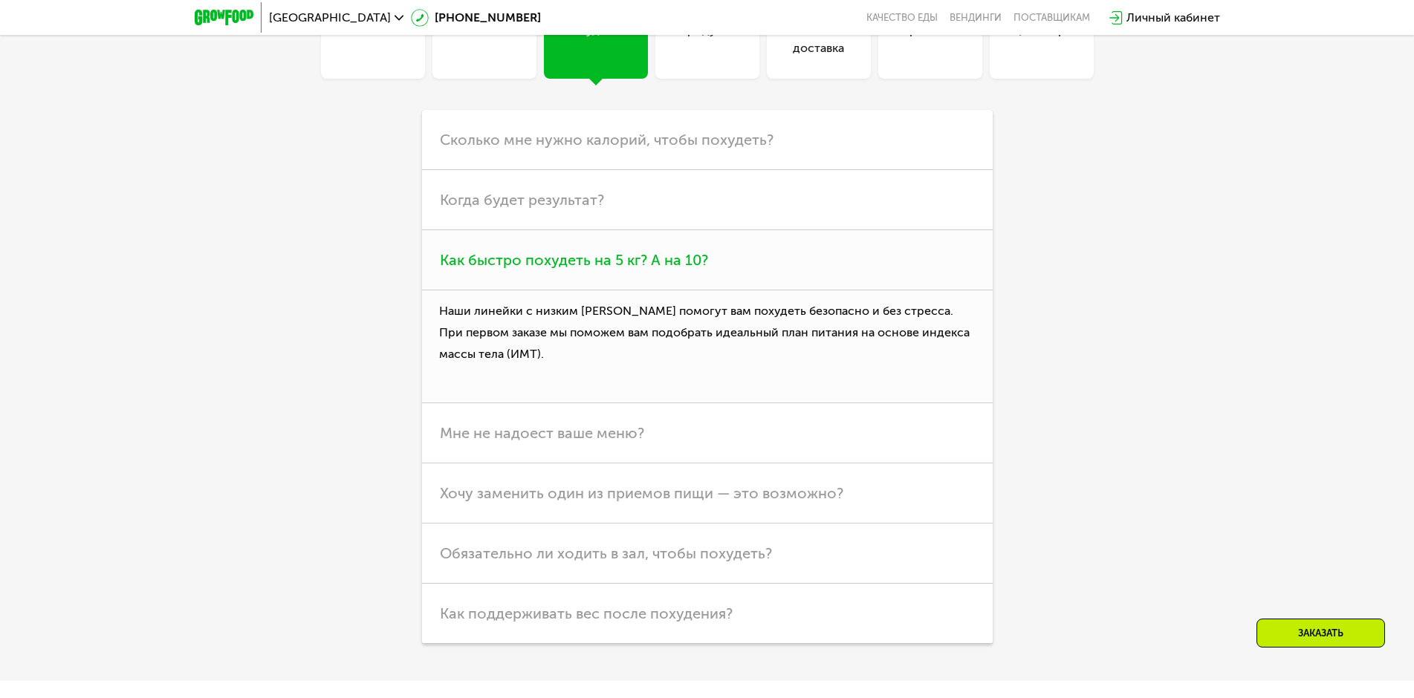
scroll to position [4572, 0]
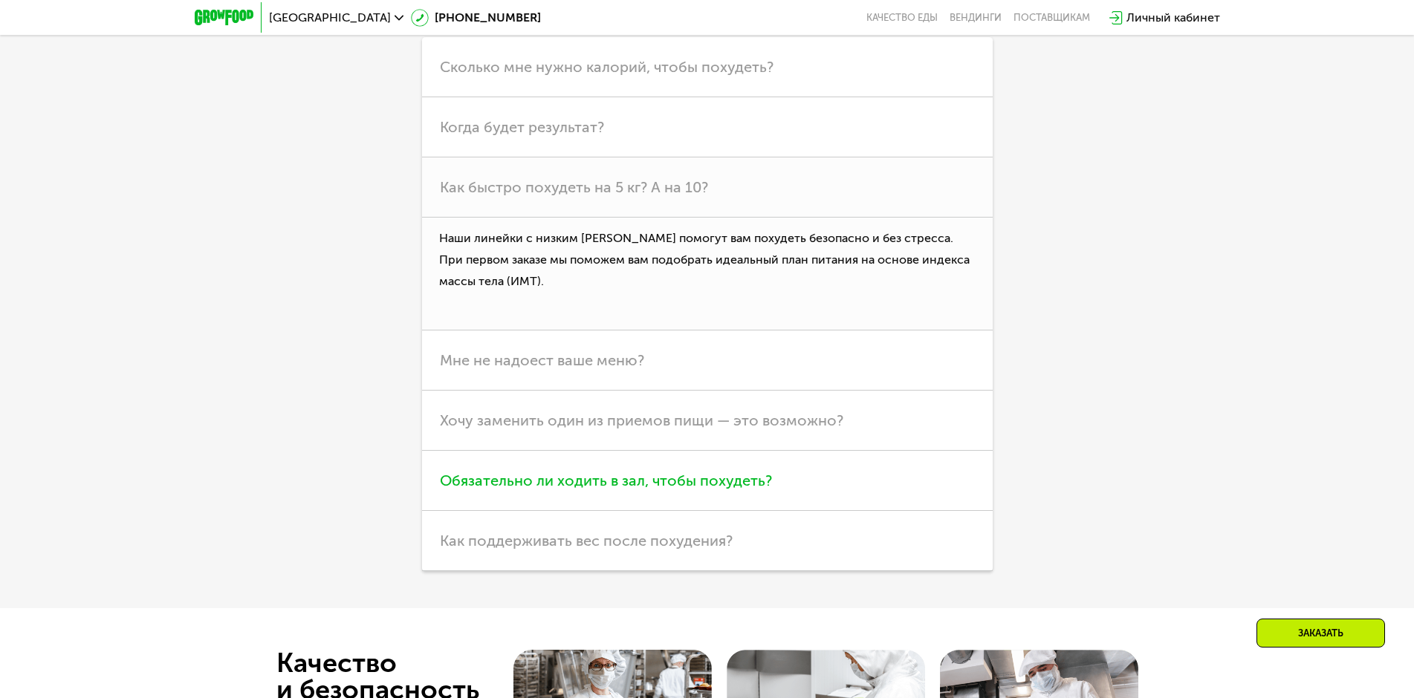
click at [554, 483] on span "Обязательно ли ходить в зал, чтобы похудеть?" at bounding box center [606, 481] width 332 height 18
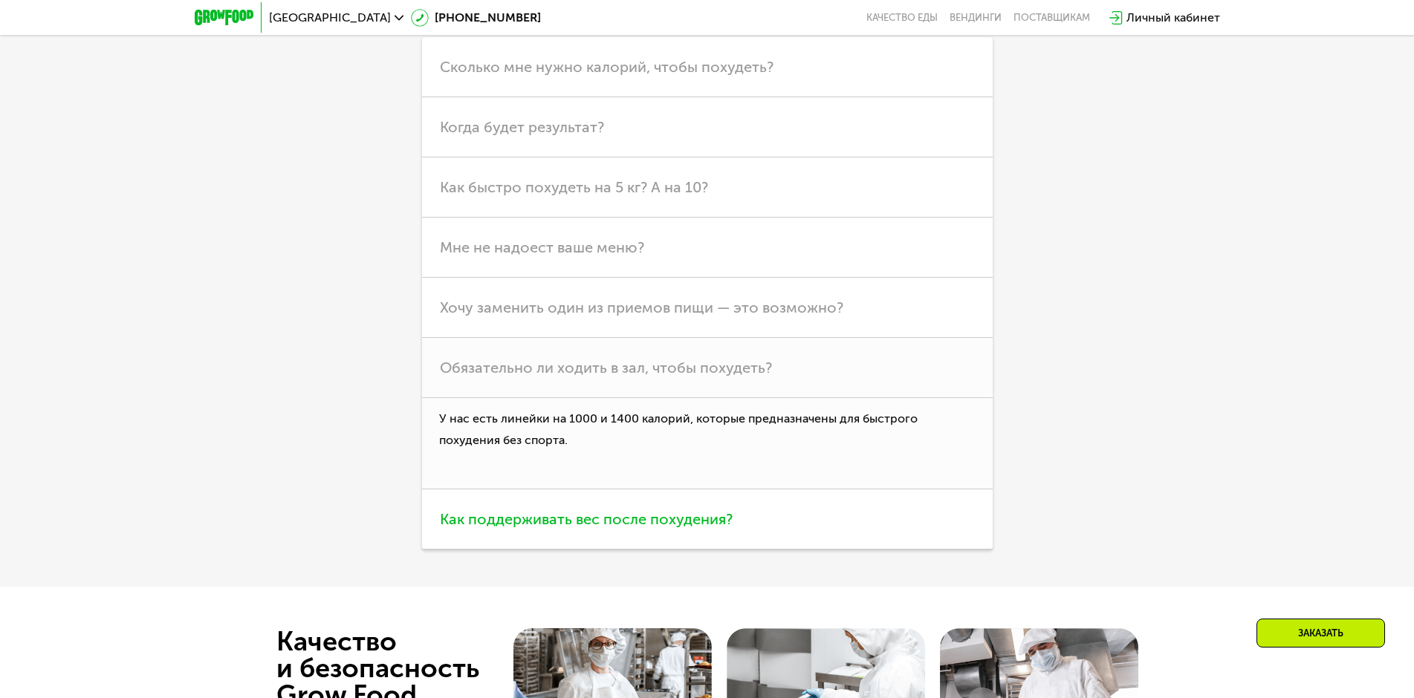
click at [637, 521] on span "Как поддерживать вес после похудения?" at bounding box center [586, 519] width 293 height 18
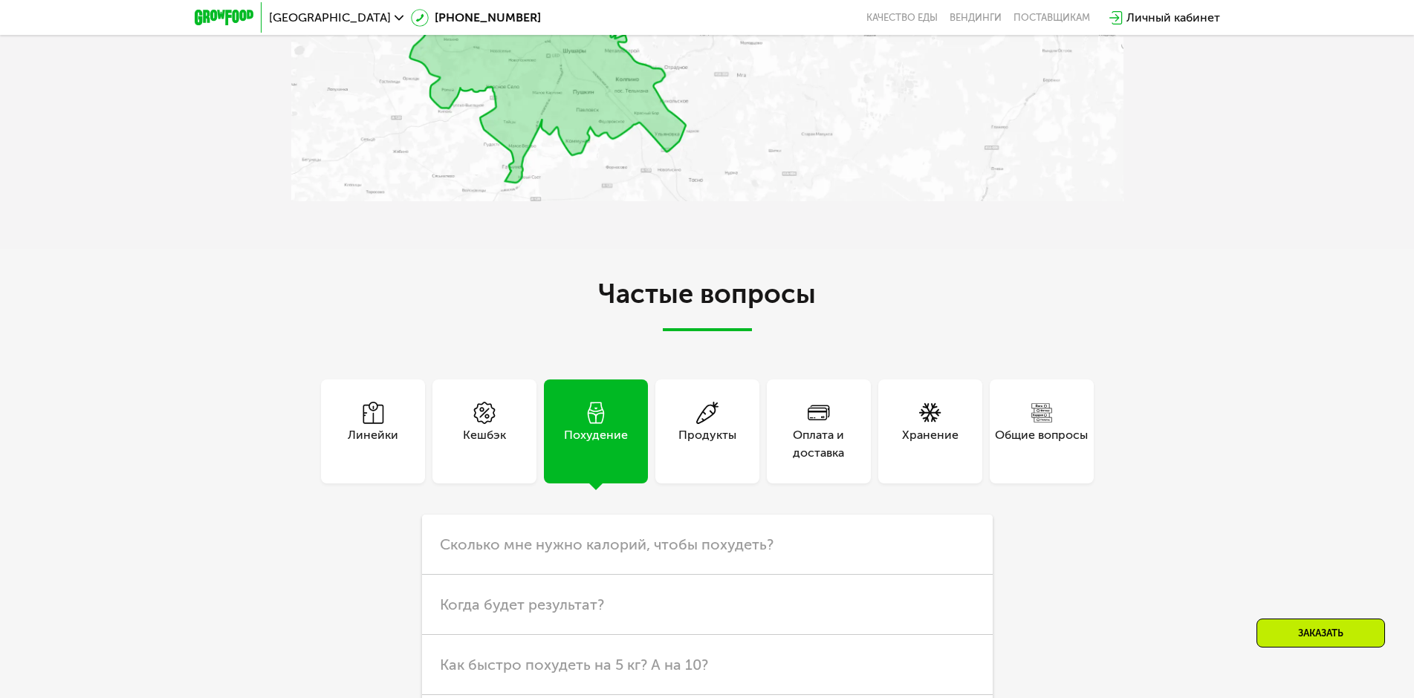
scroll to position [4052, 0]
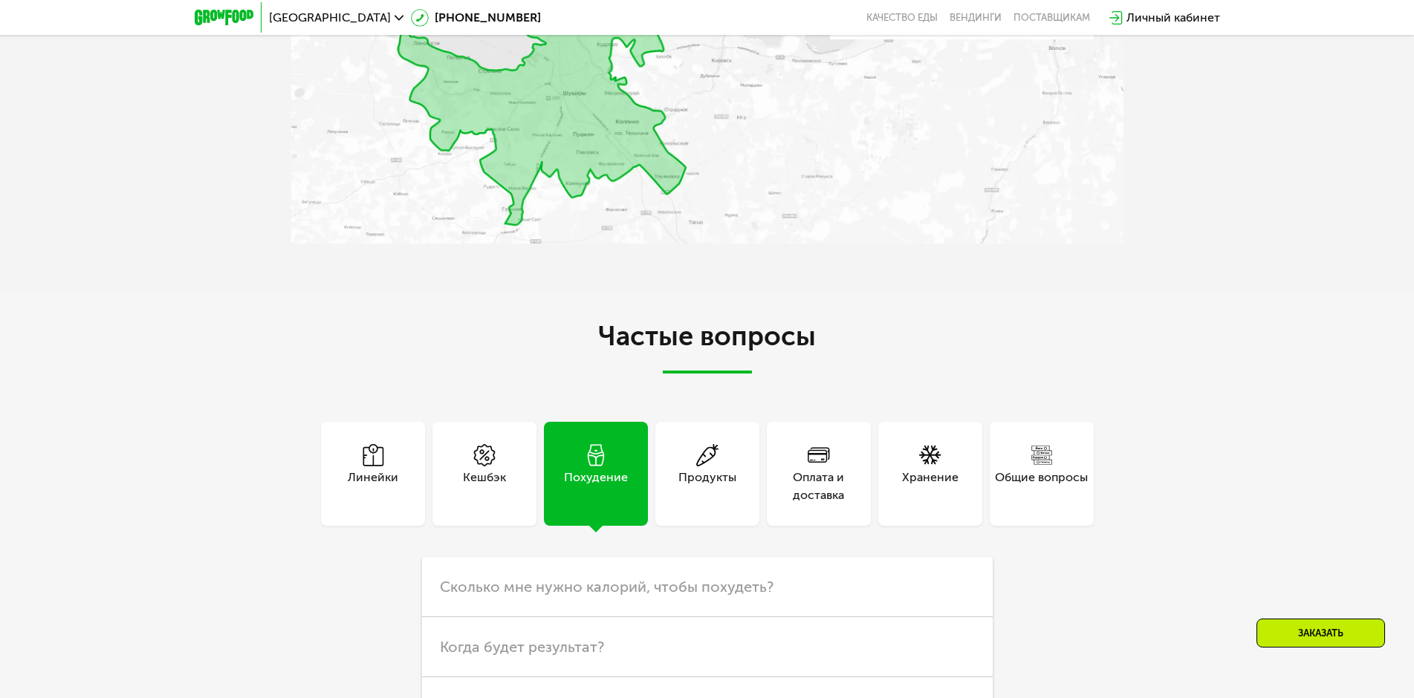
click at [367, 469] on div "Линейки" at bounding box center [373, 487] width 51 height 36
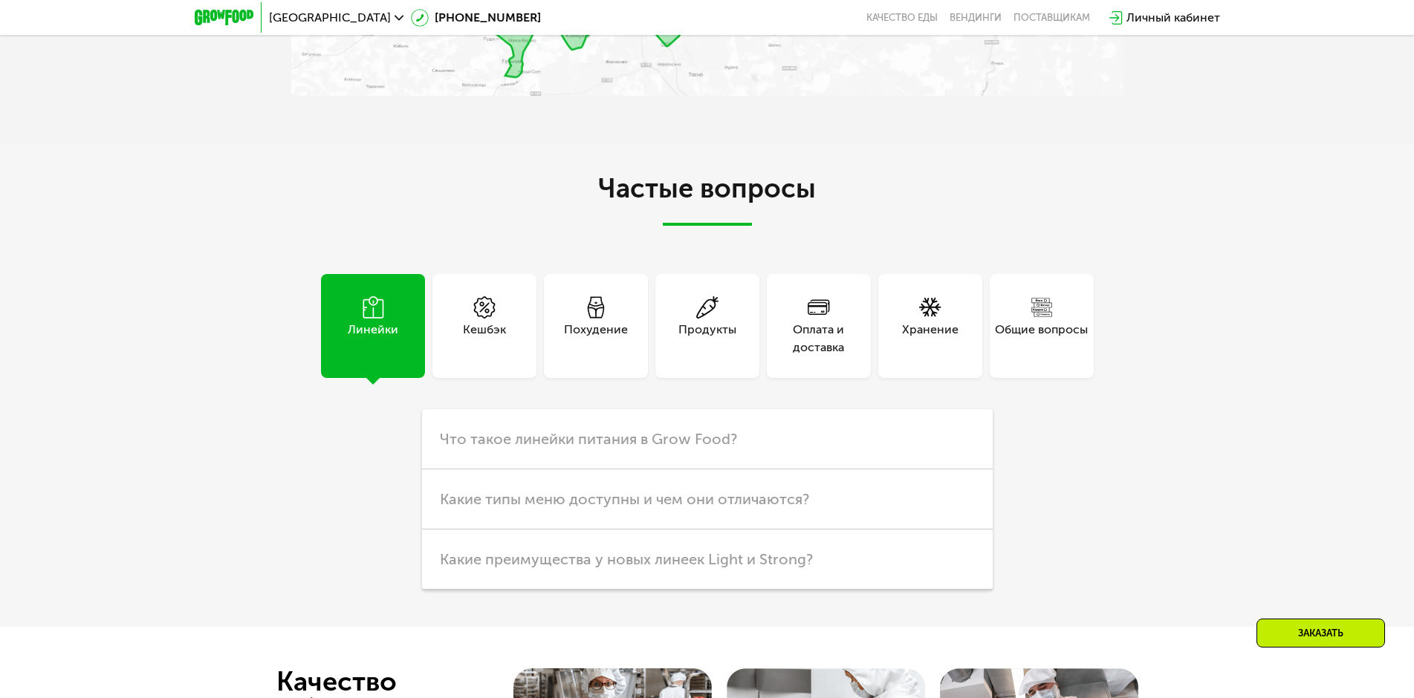
scroll to position [4201, 0]
click at [472, 447] on span "Что такое линейки питания в Grow Food?" at bounding box center [588, 438] width 297 height 18
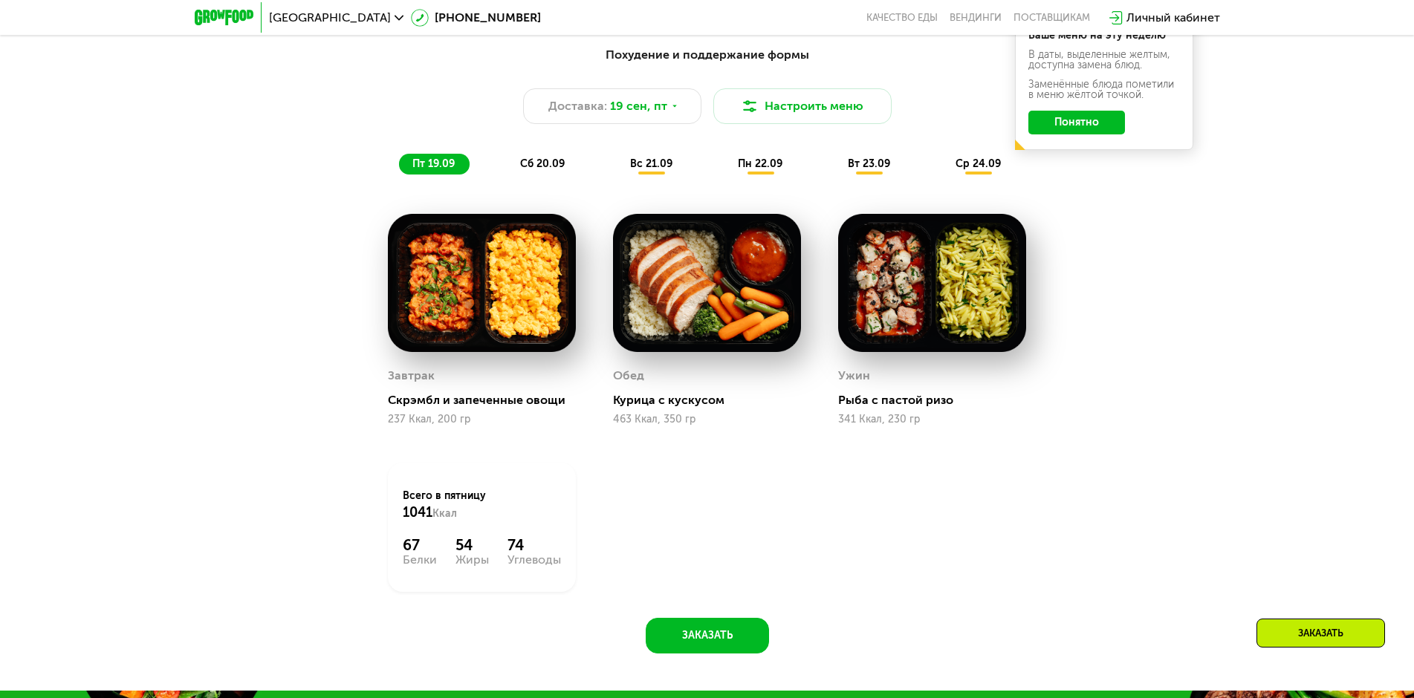
scroll to position [1378, 0]
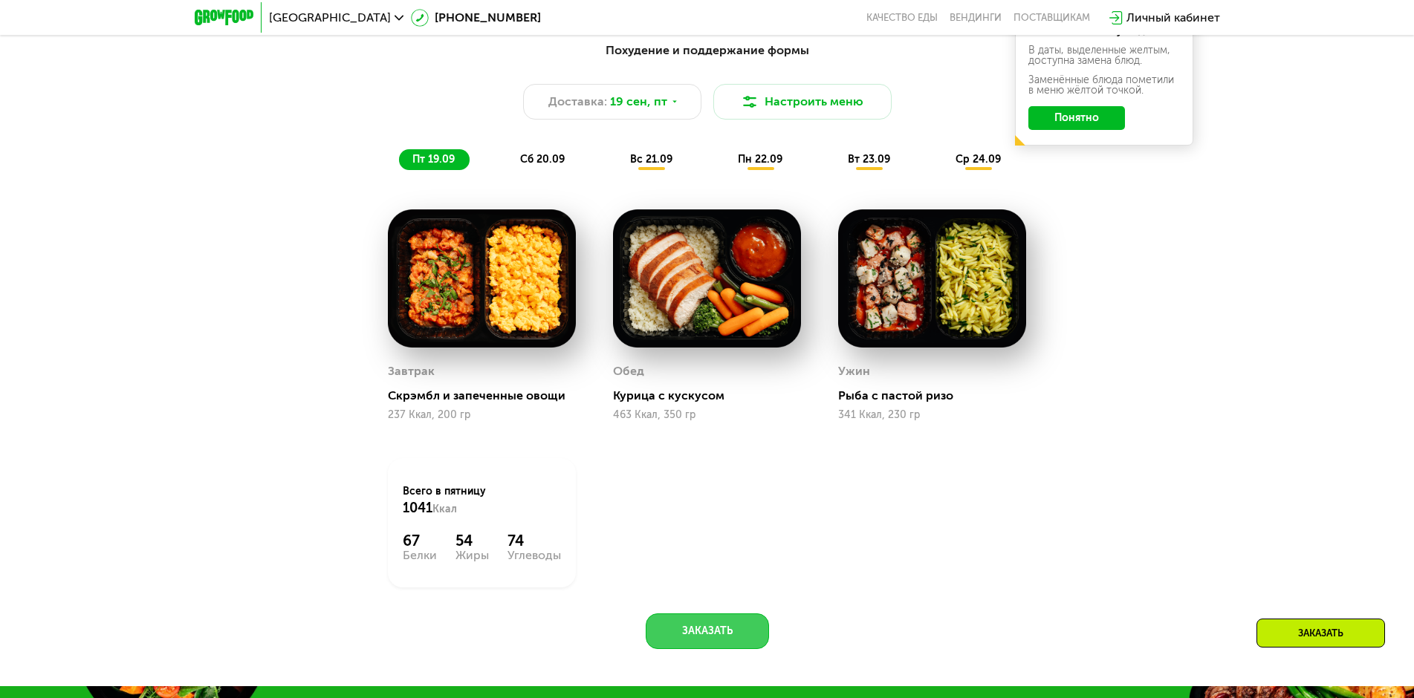
click at [705, 645] on button "Заказать" at bounding box center [707, 632] width 123 height 36
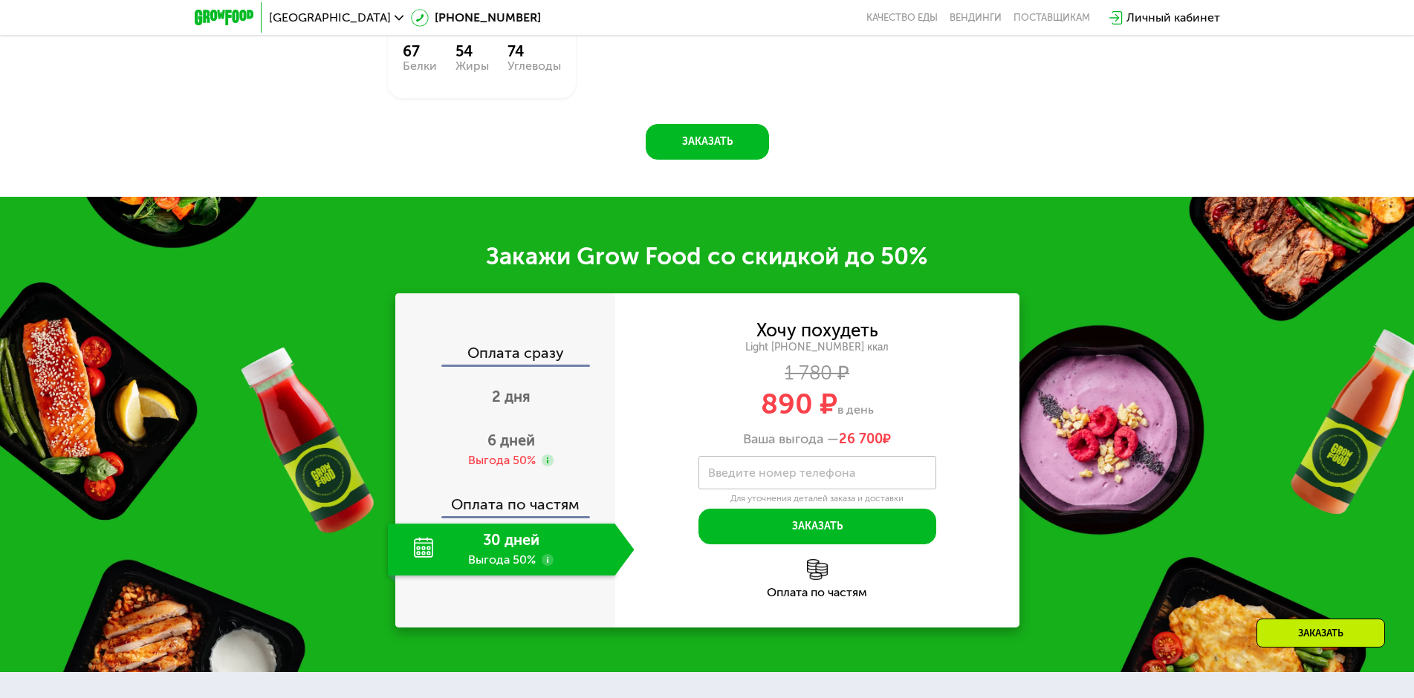
scroll to position [2070, 0]
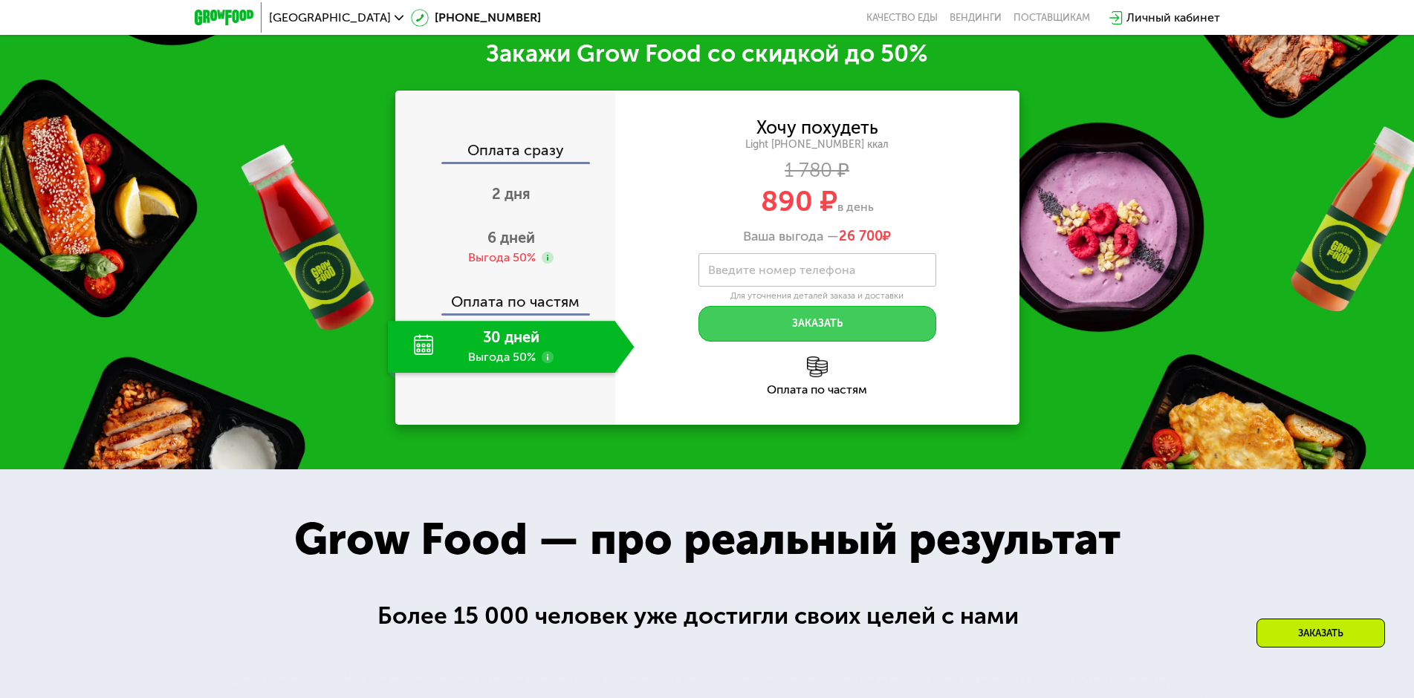
click at [805, 334] on button "Заказать" at bounding box center [817, 324] width 238 height 36
click at [798, 272] on label "Введите номер телефона" at bounding box center [781, 270] width 147 height 8
click at [798, 272] on input "Введите номер телефона" at bounding box center [817, 269] width 238 height 33
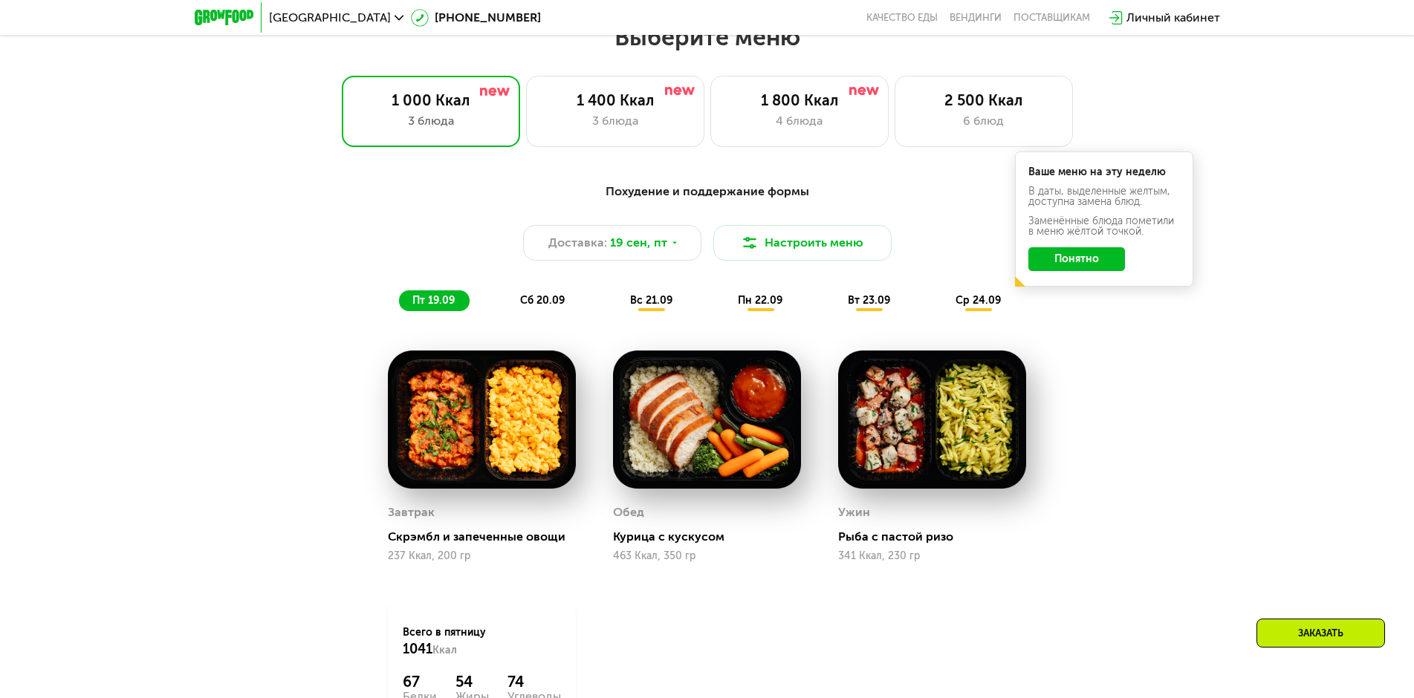
scroll to position [1253, 0]
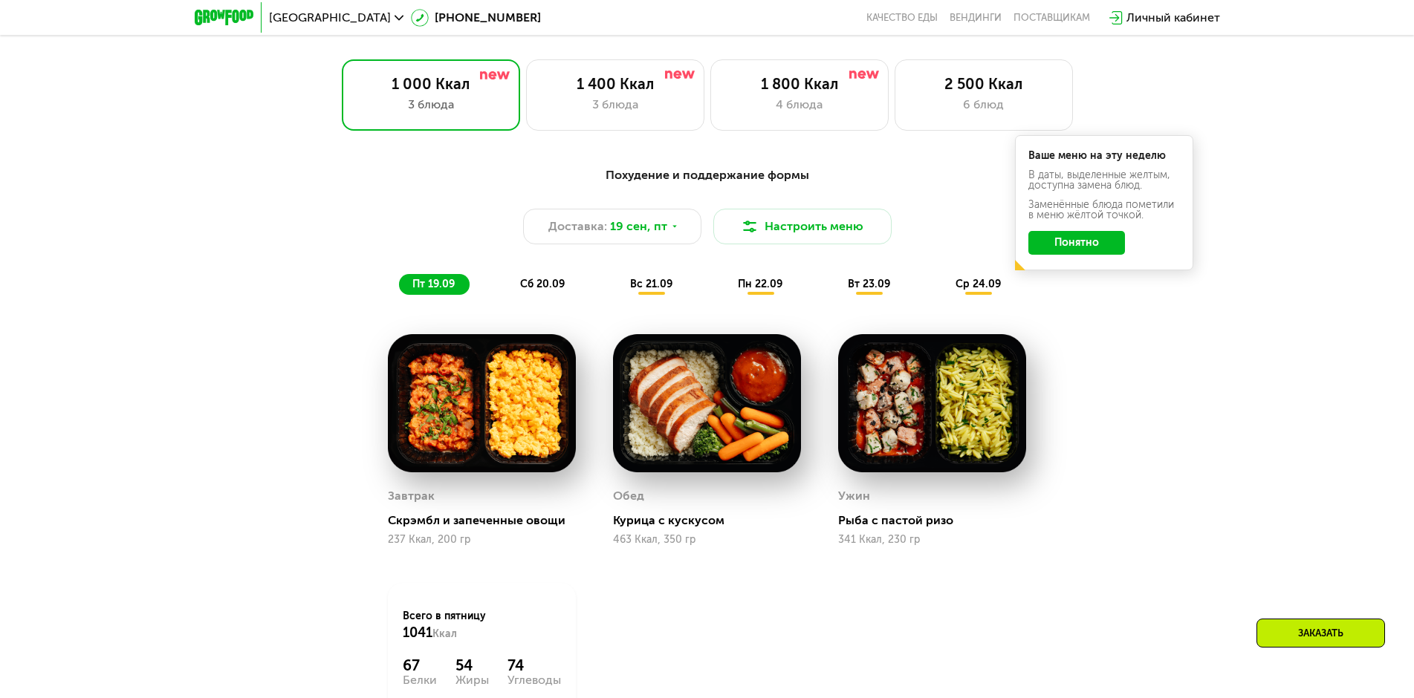
type input "****"
click at [979, 290] on span "ср 24.09" at bounding box center [977, 284] width 45 height 13
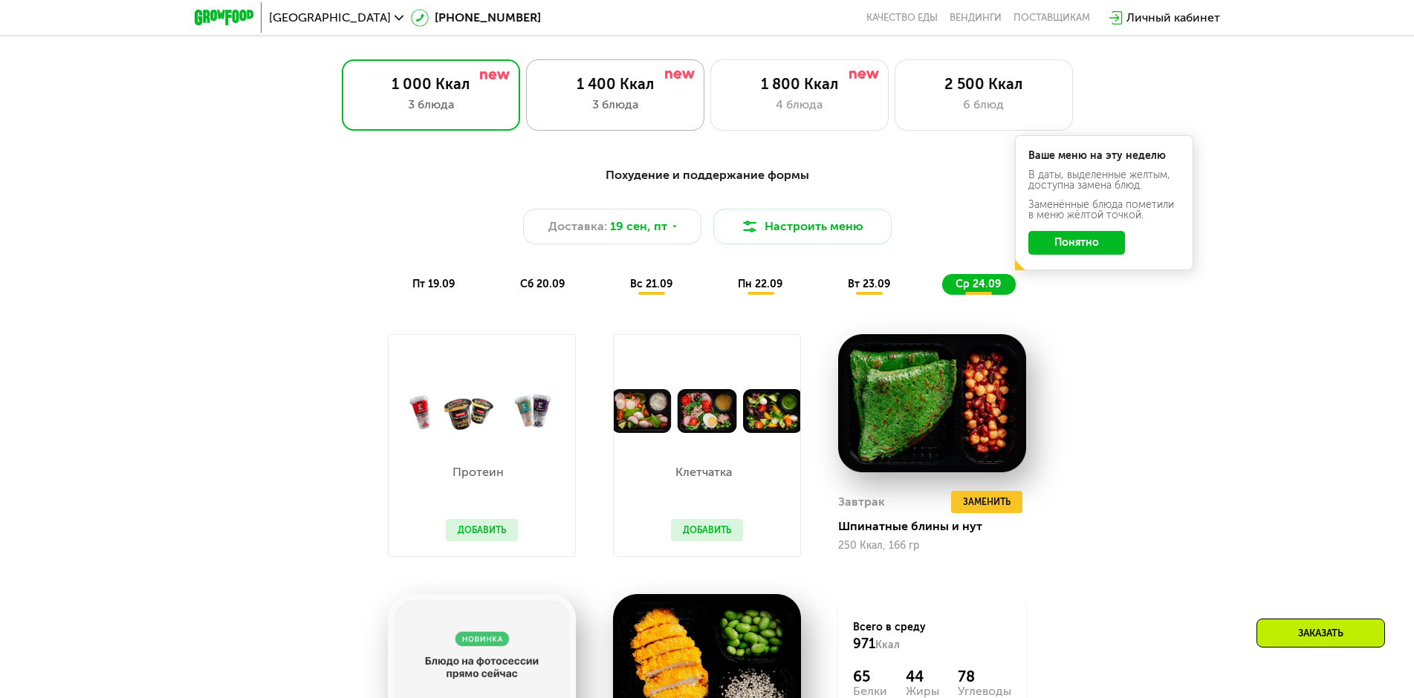
click at [574, 105] on div "3 блюда" at bounding box center [615, 105] width 147 height 18
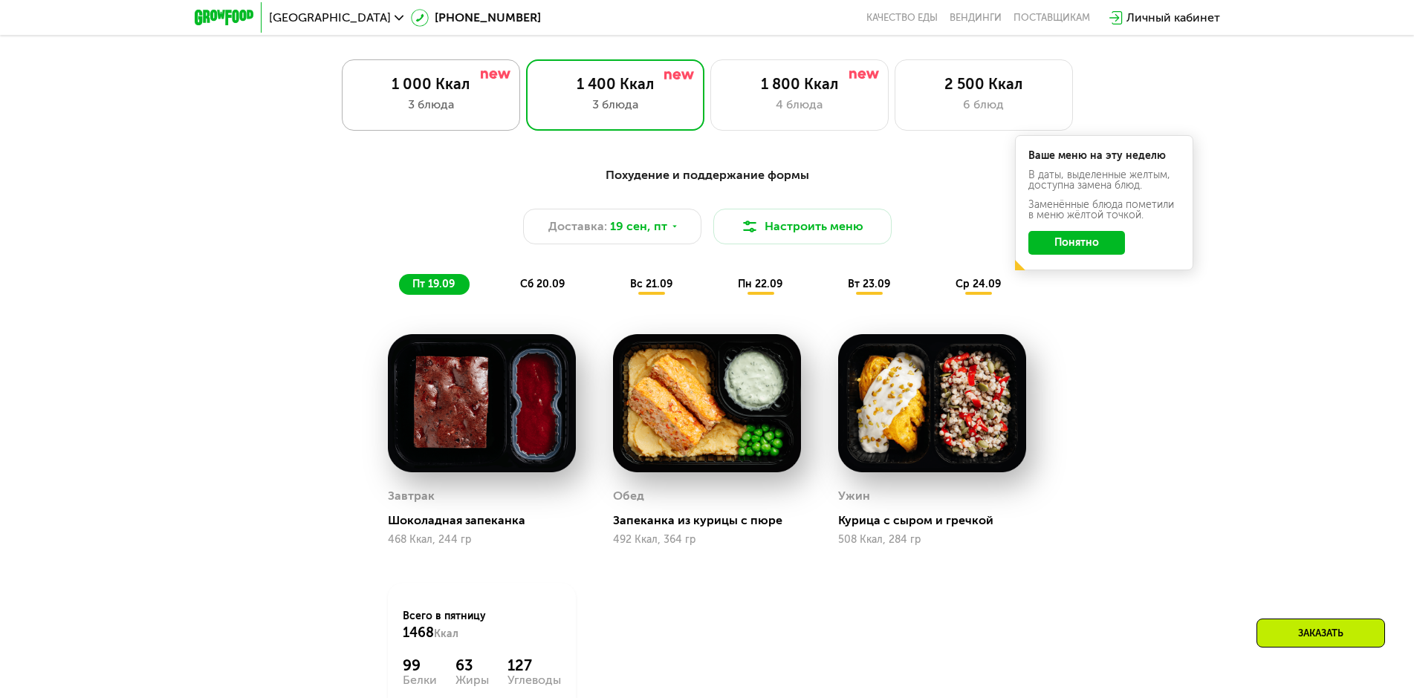
click at [471, 88] on div "1 000 Ккал" at bounding box center [430, 84] width 147 height 18
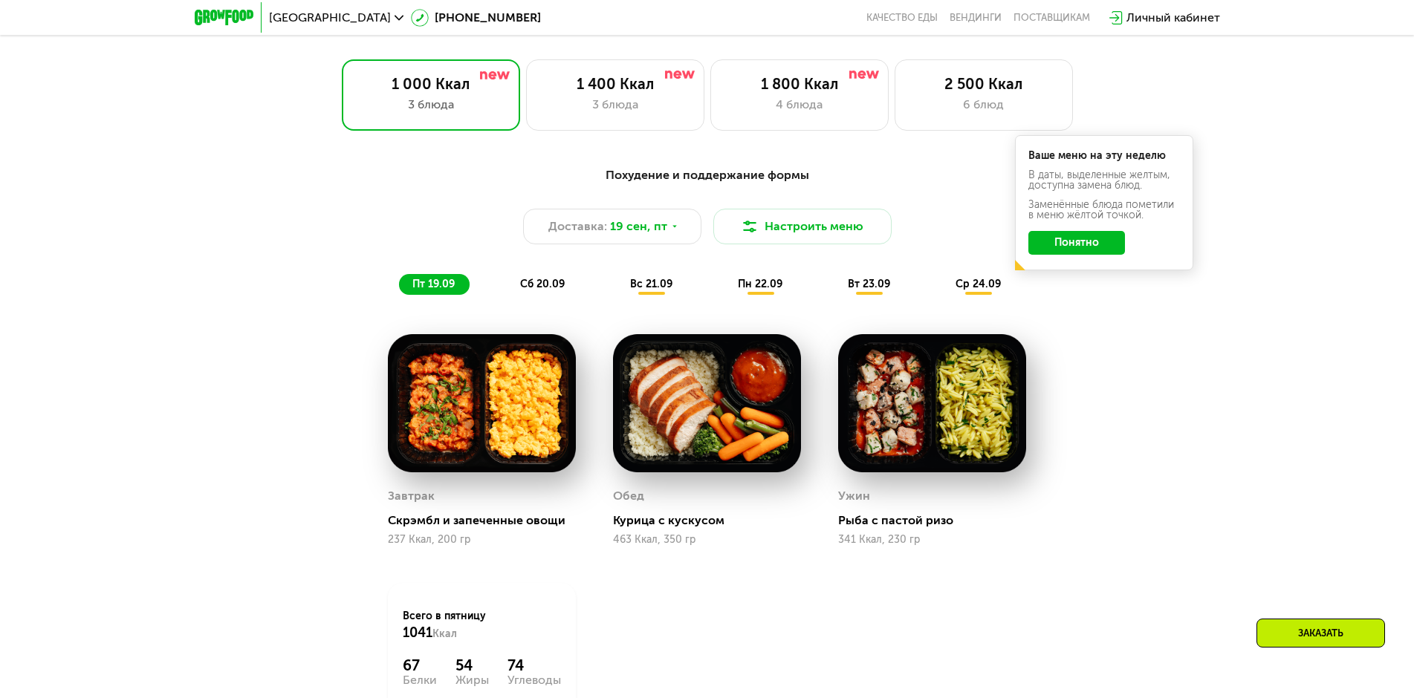
scroll to position [1327, 0]
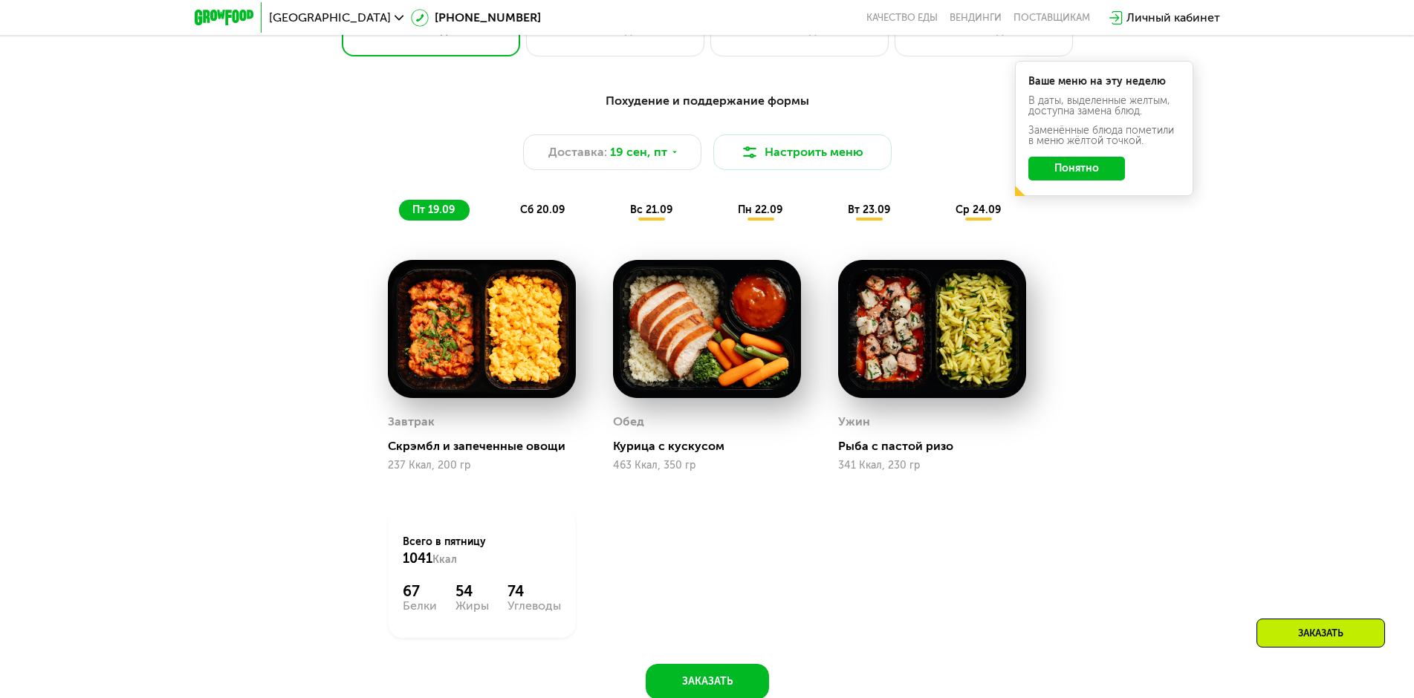
click at [657, 216] on span "вс 21.09" at bounding box center [651, 210] width 42 height 13
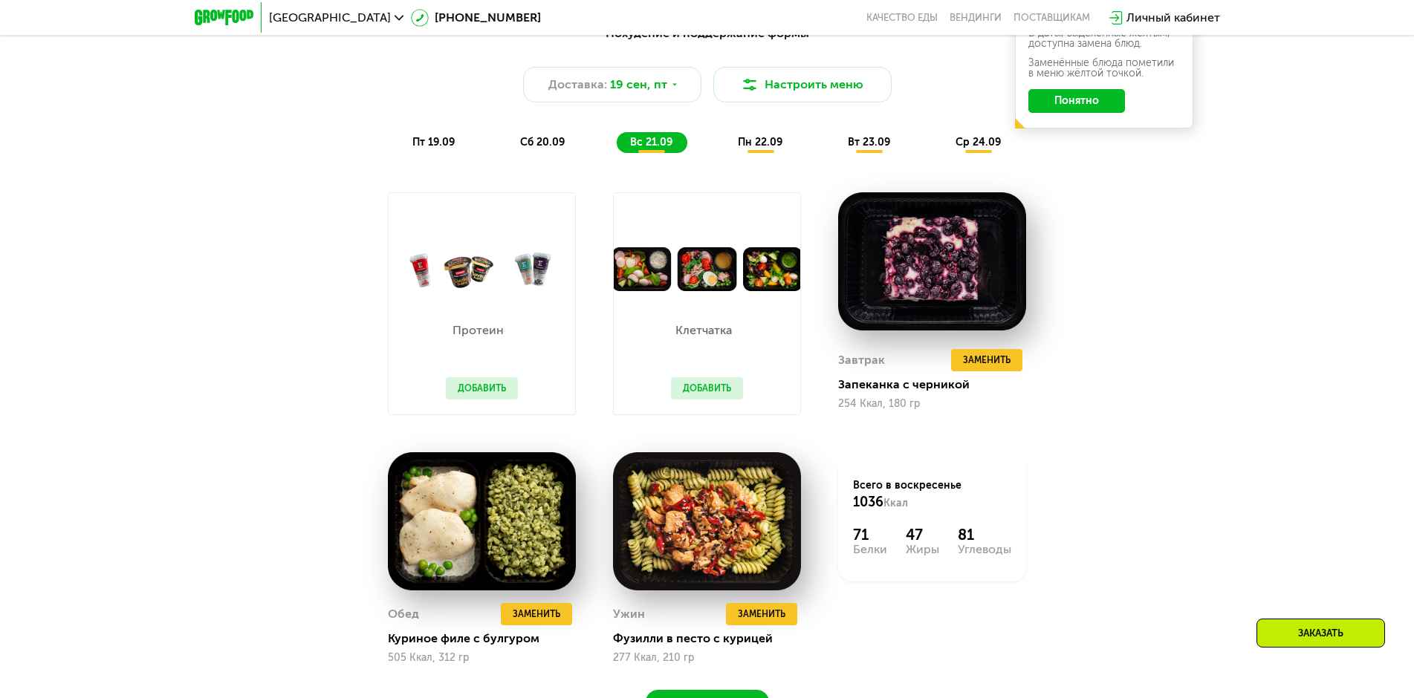
scroll to position [1402, 0]
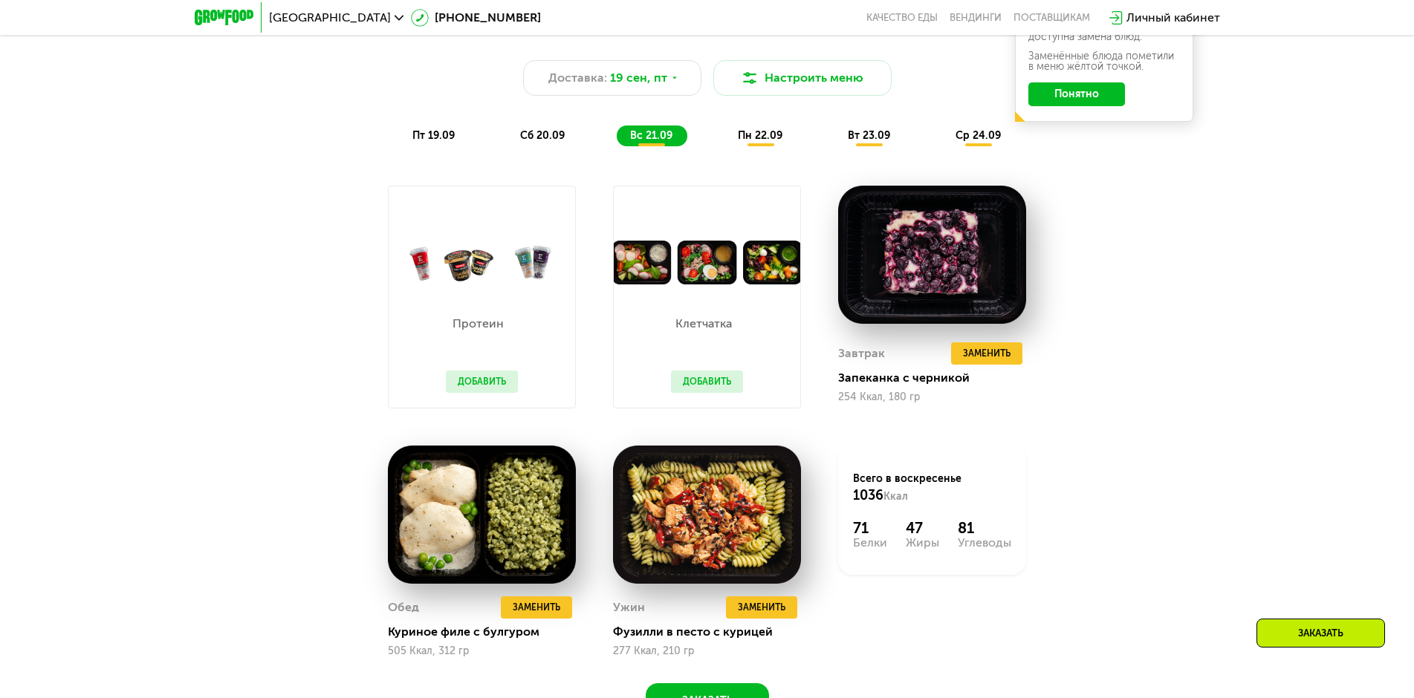
click at [760, 142] on span "пн 22.09" at bounding box center [760, 135] width 45 height 13
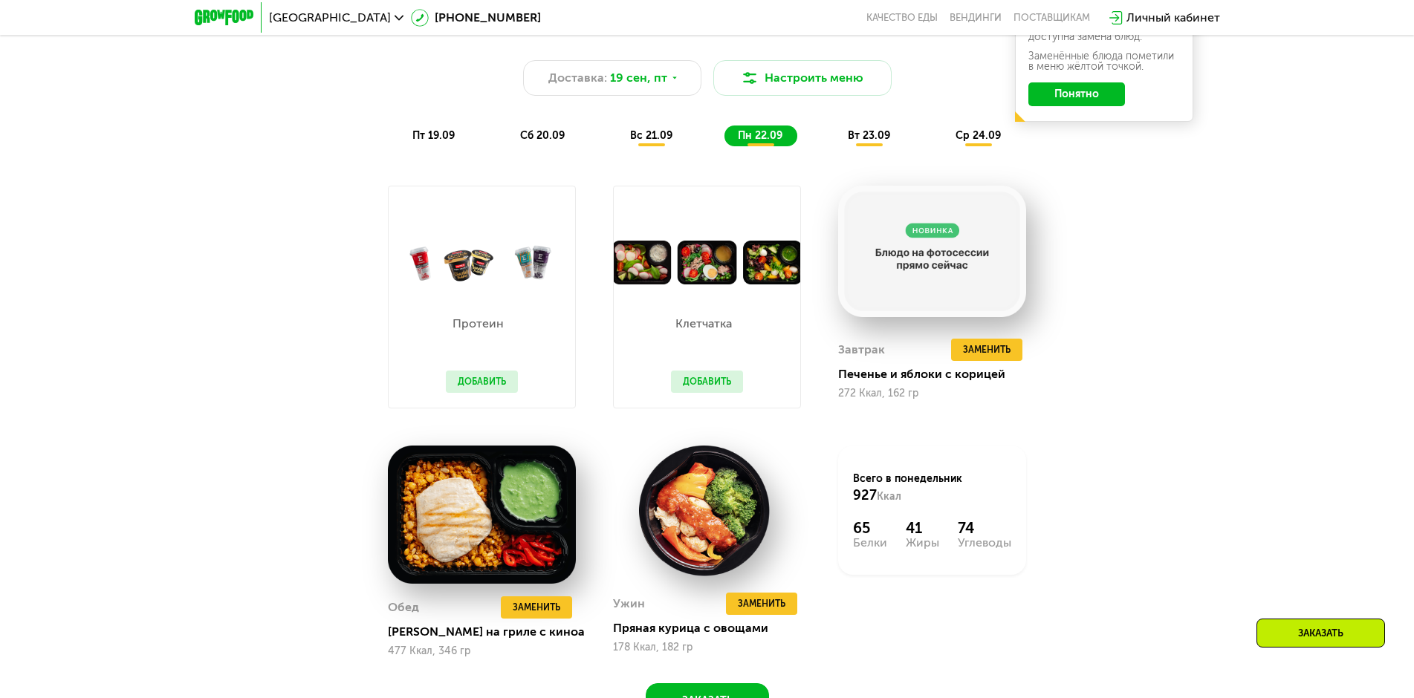
click at [875, 140] on span "вт 23.09" at bounding box center [869, 135] width 42 height 13
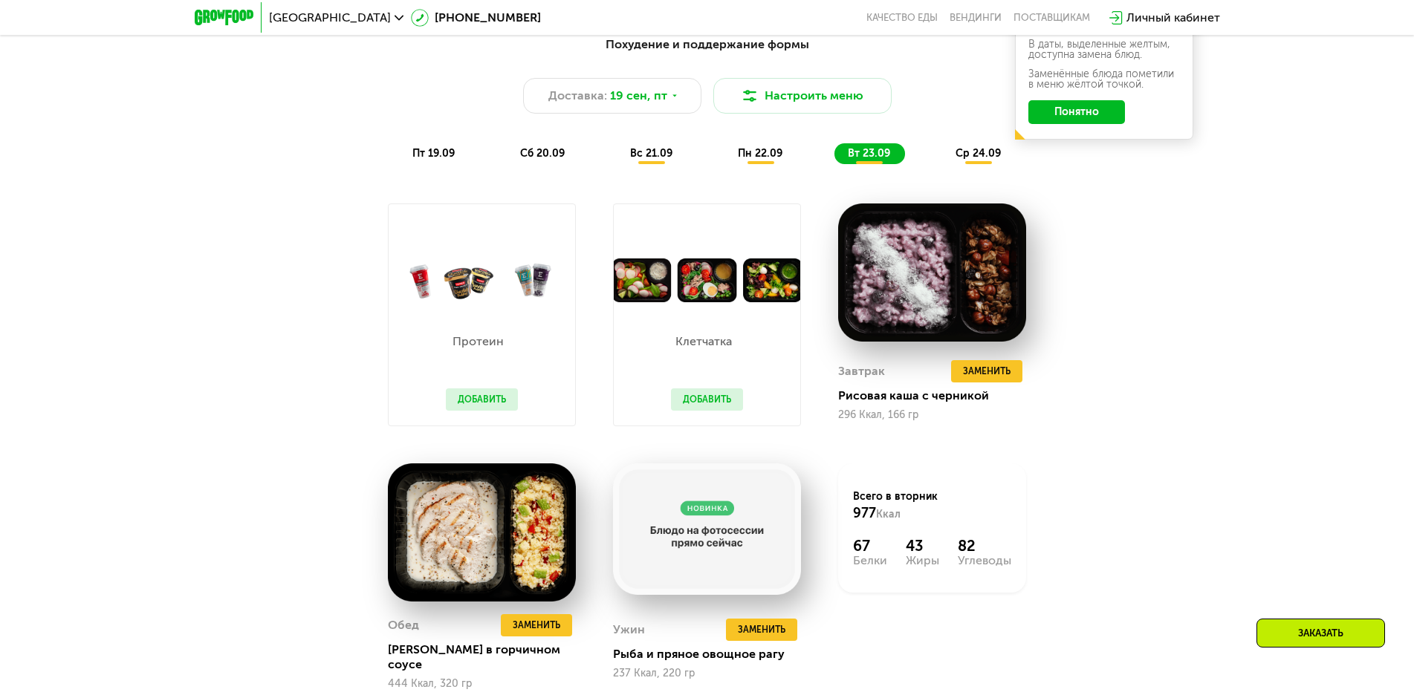
scroll to position [1253, 0]
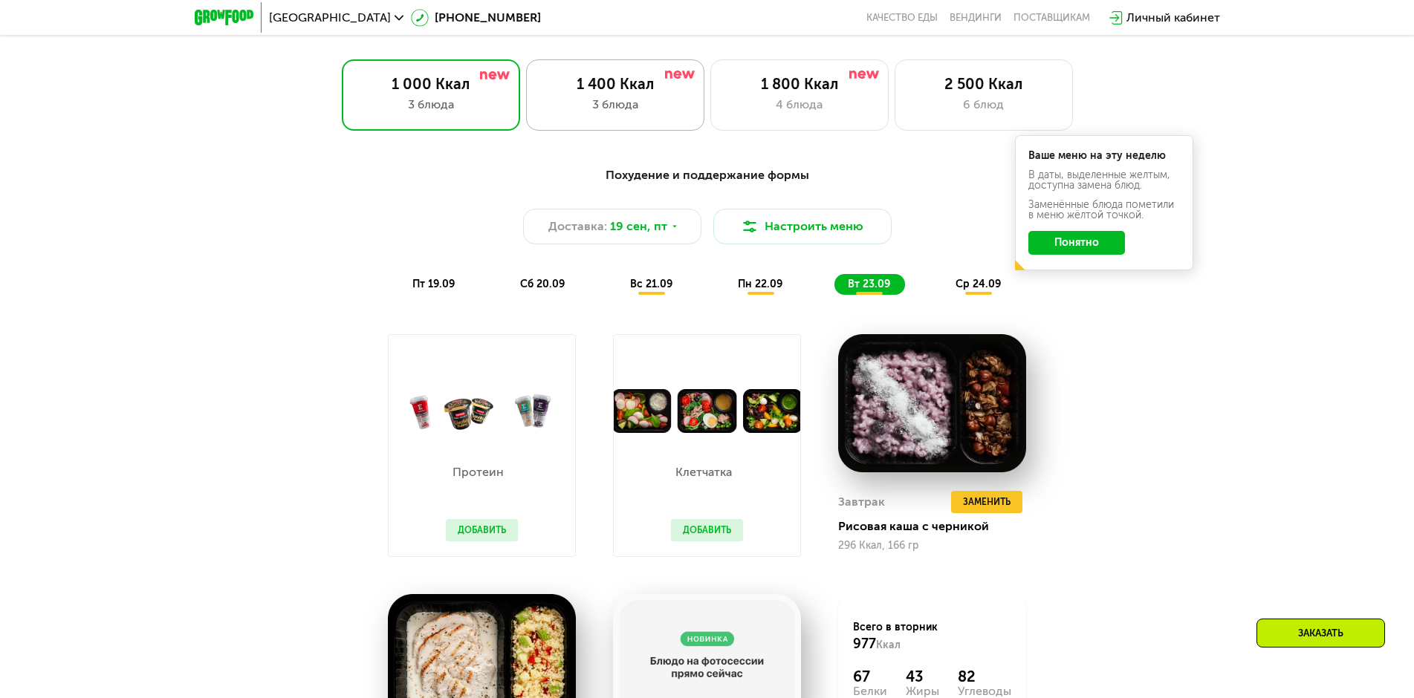
click at [594, 103] on div "3 блюда" at bounding box center [615, 105] width 147 height 18
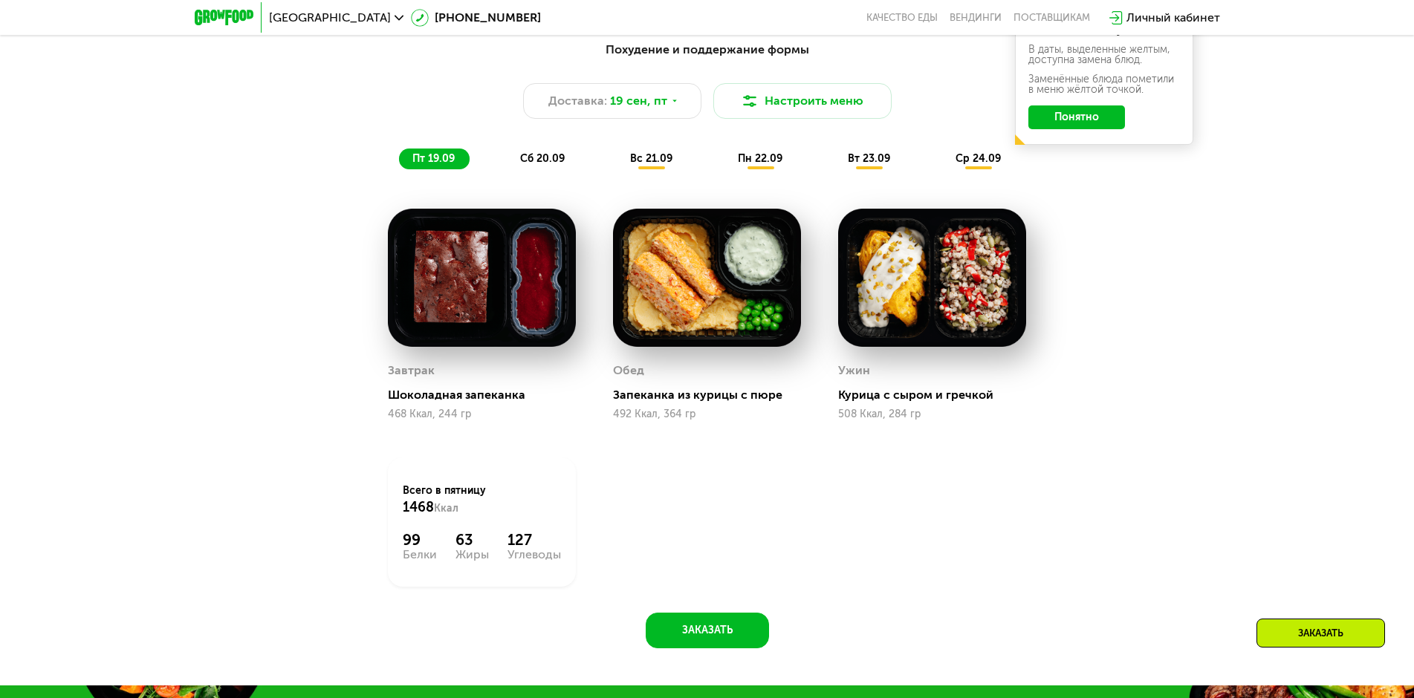
scroll to position [1402, 0]
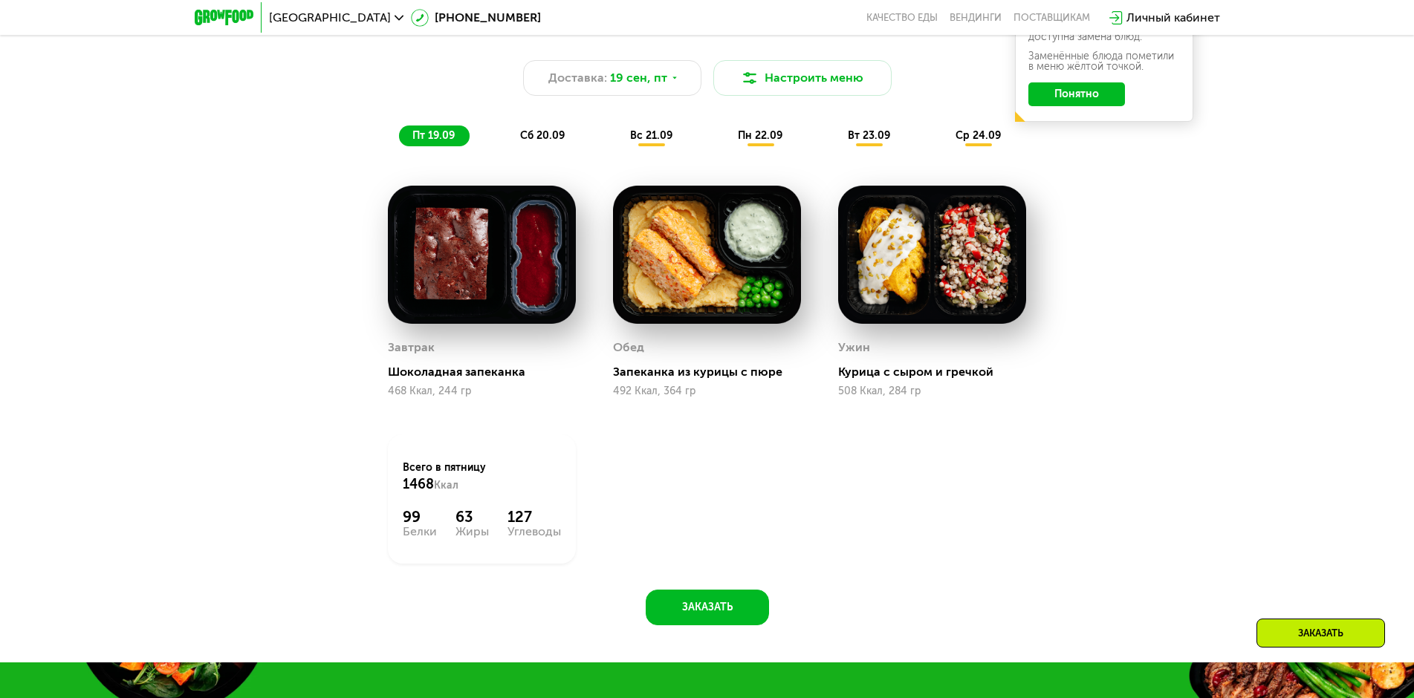
click at [751, 142] on span "пн 22.09" at bounding box center [760, 135] width 45 height 13
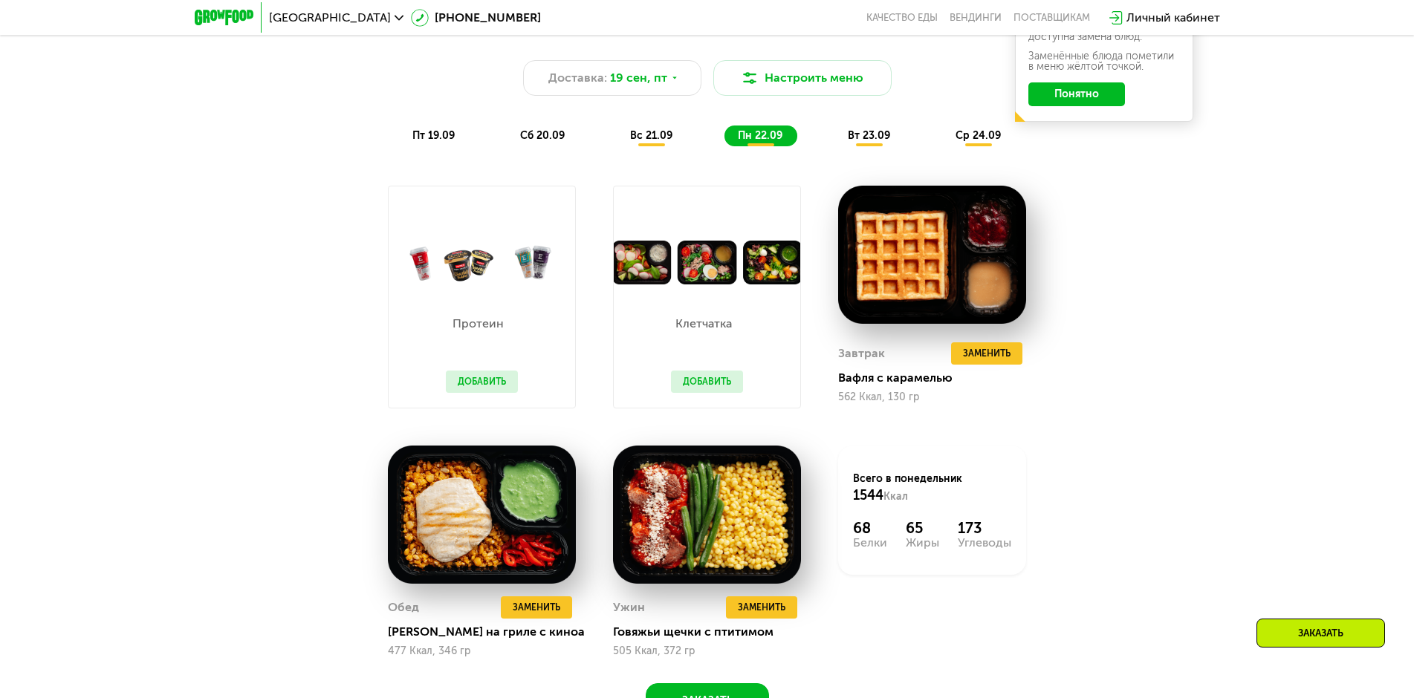
click at [867, 142] on span "вт 23.09" at bounding box center [869, 135] width 42 height 13
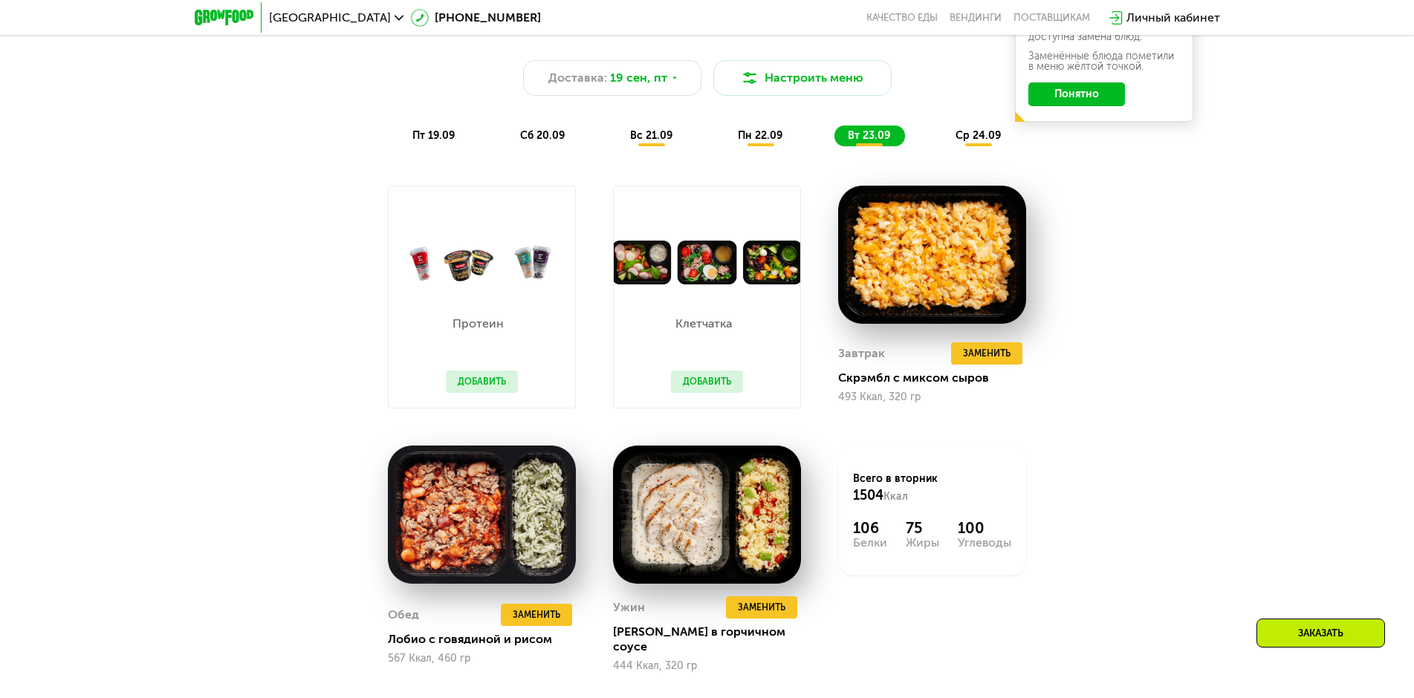
click at [972, 142] on span "ср 24.09" at bounding box center [977, 135] width 45 height 13
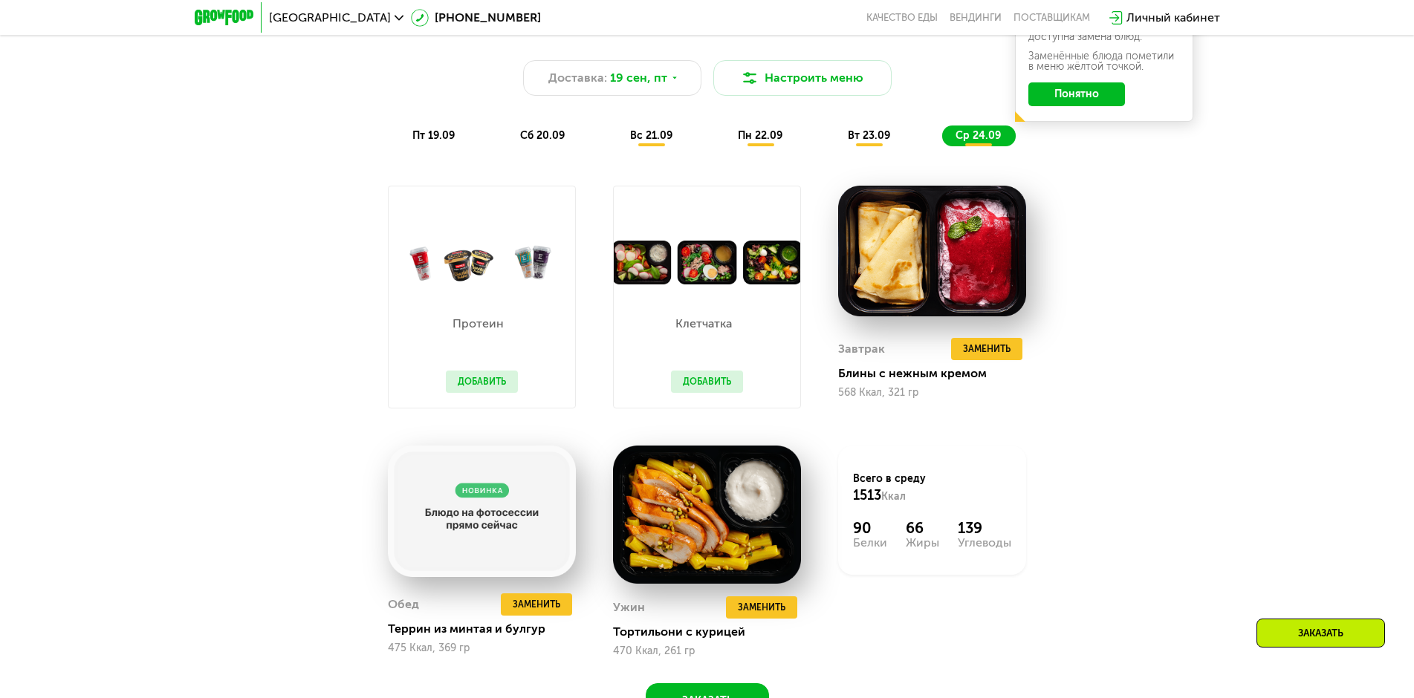
click at [973, 142] on span "ср 24.09" at bounding box center [977, 135] width 45 height 13
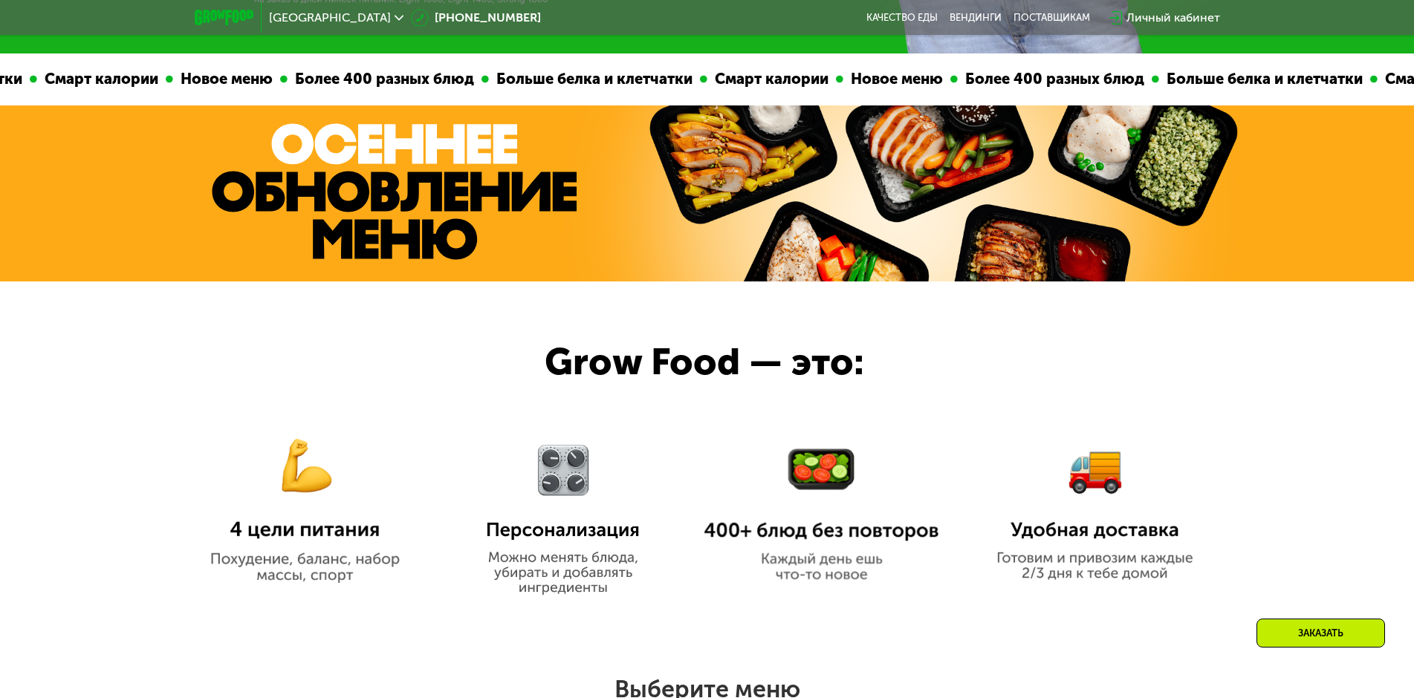
scroll to position [436, 0]
